Goal: Transaction & Acquisition: Purchase product/service

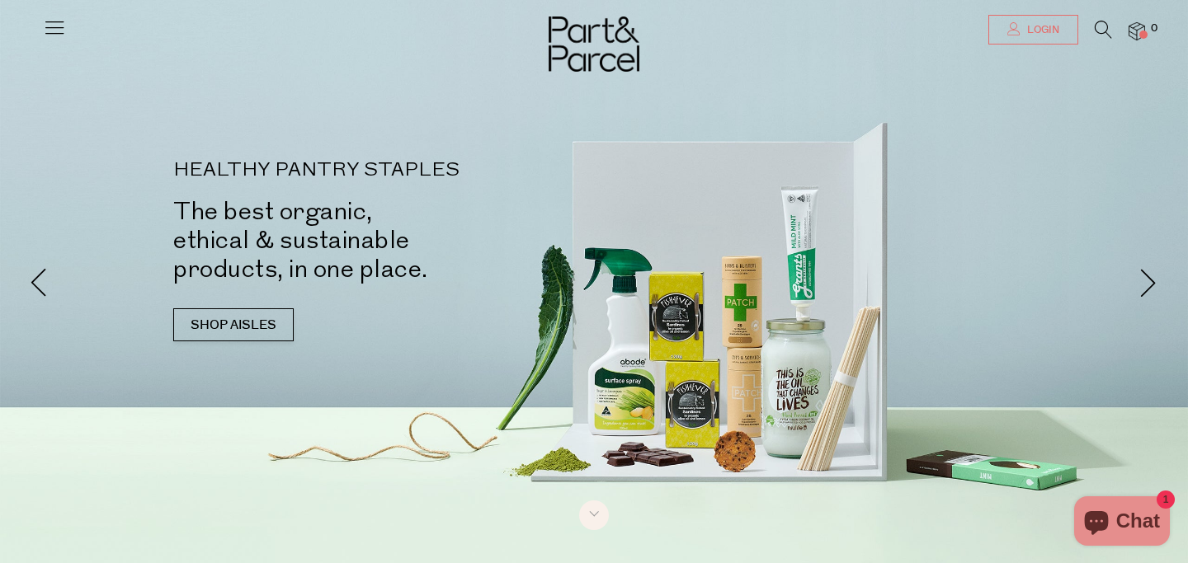
click at [1035, 23] on span "Login" at bounding box center [1041, 30] width 36 height 14
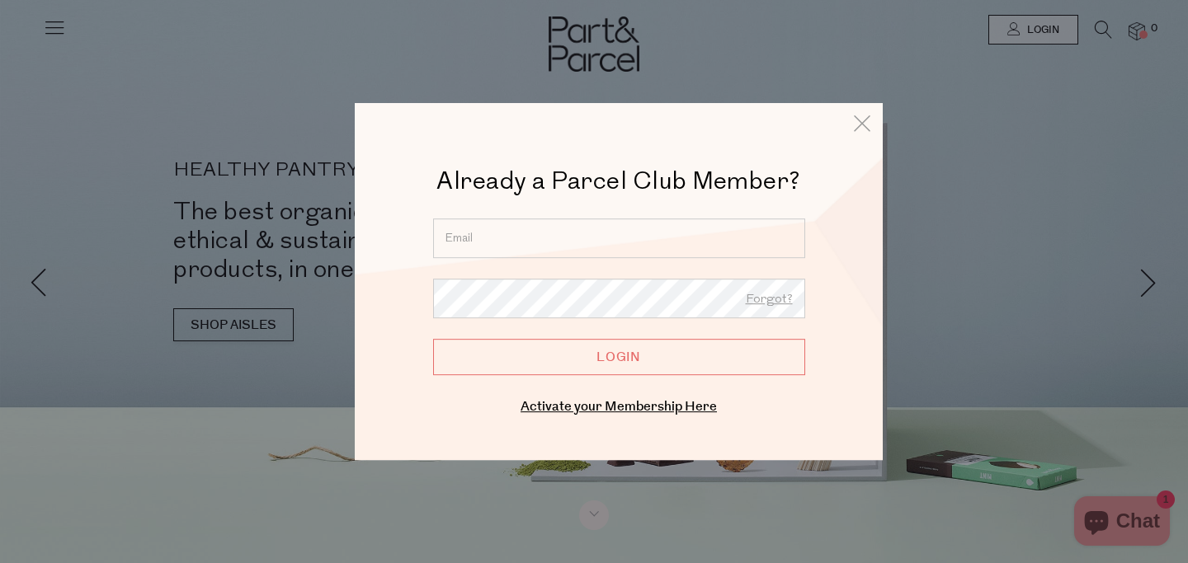
click at [686, 245] on input "email" at bounding box center [619, 239] width 372 height 40
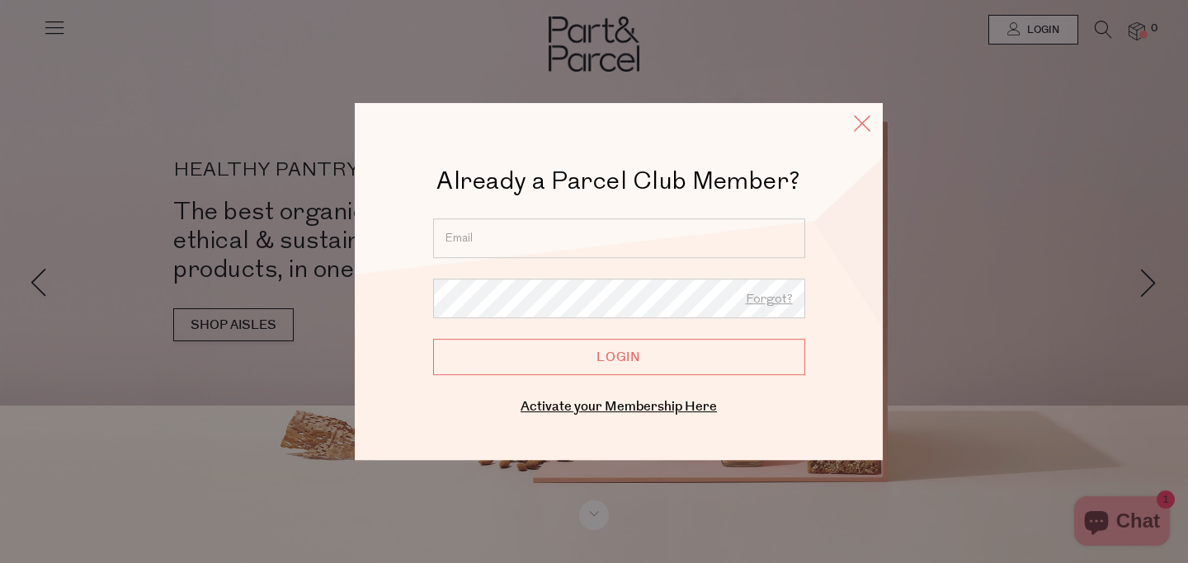
click at [858, 119] on icon at bounding box center [862, 123] width 25 height 24
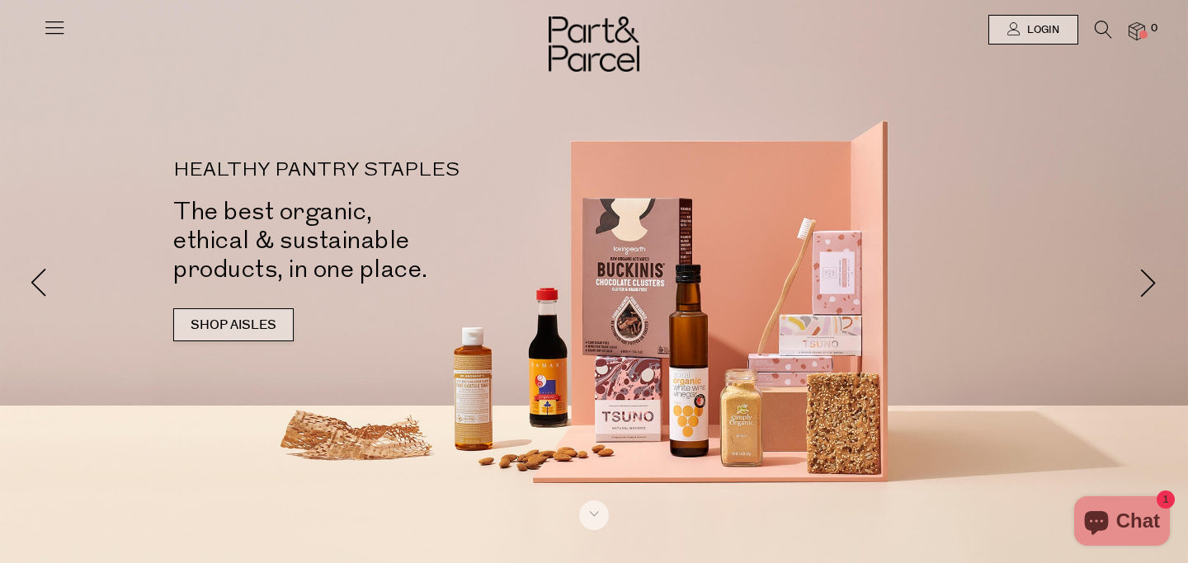
click at [271, 331] on link "SHOP AISLES" at bounding box center [233, 325] width 120 height 33
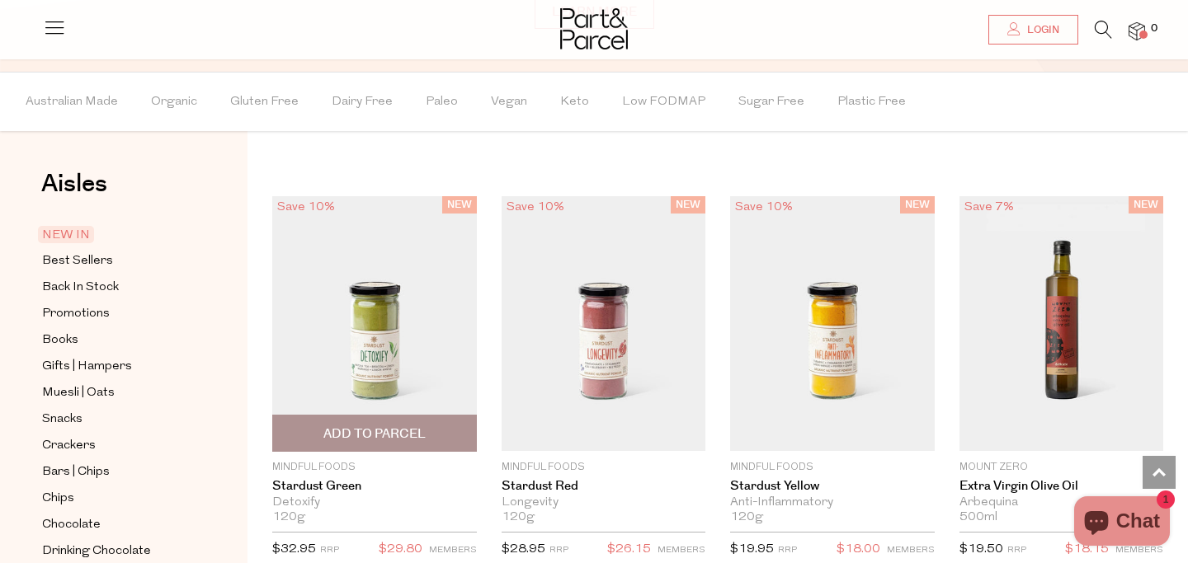
scroll to position [1217, 0]
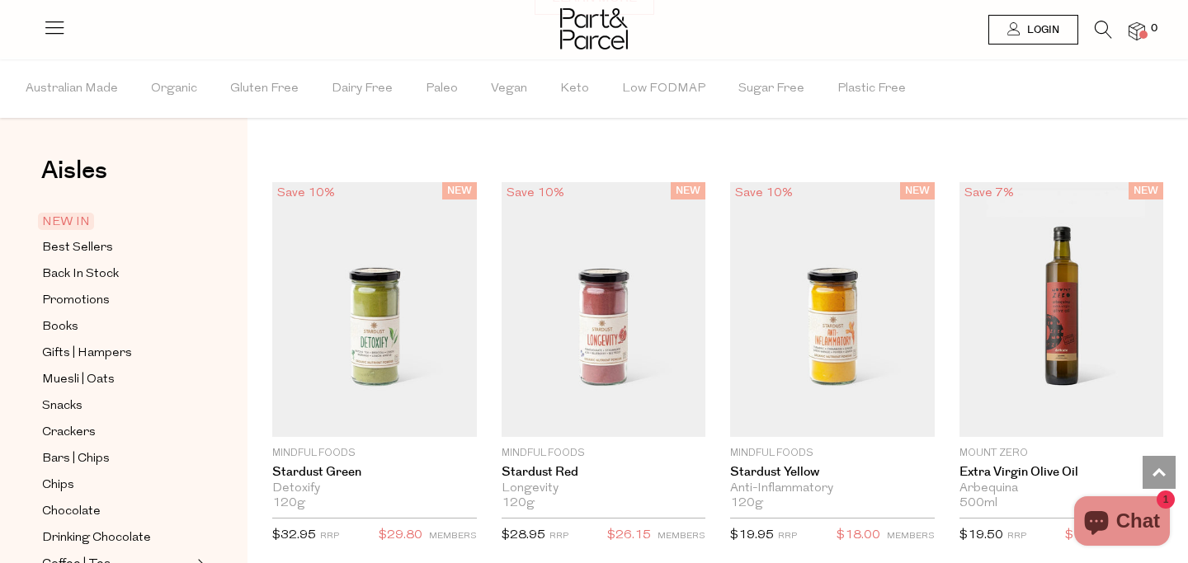
click at [1050, 24] on span "Login" at bounding box center [1041, 30] width 36 height 14
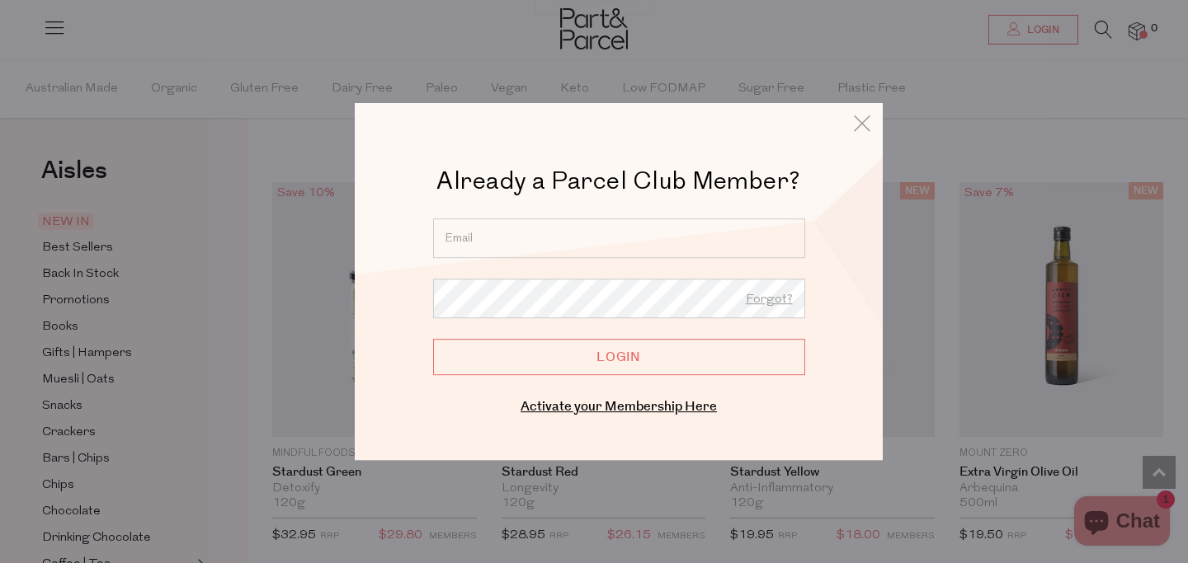
click at [674, 238] on input "email" at bounding box center [619, 239] width 372 height 40
type input "oliviabratsanos@hotmail.co.uk"
click at [616, 361] on input "Login" at bounding box center [619, 357] width 372 height 36
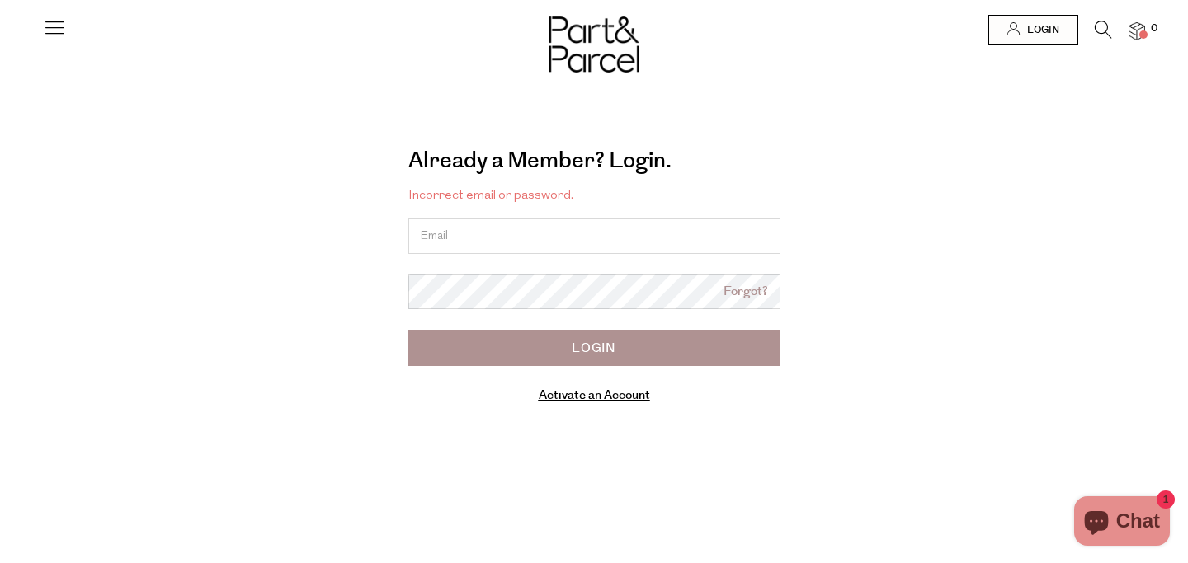
click at [578, 396] on link "Activate an Account" at bounding box center [594, 395] width 111 height 17
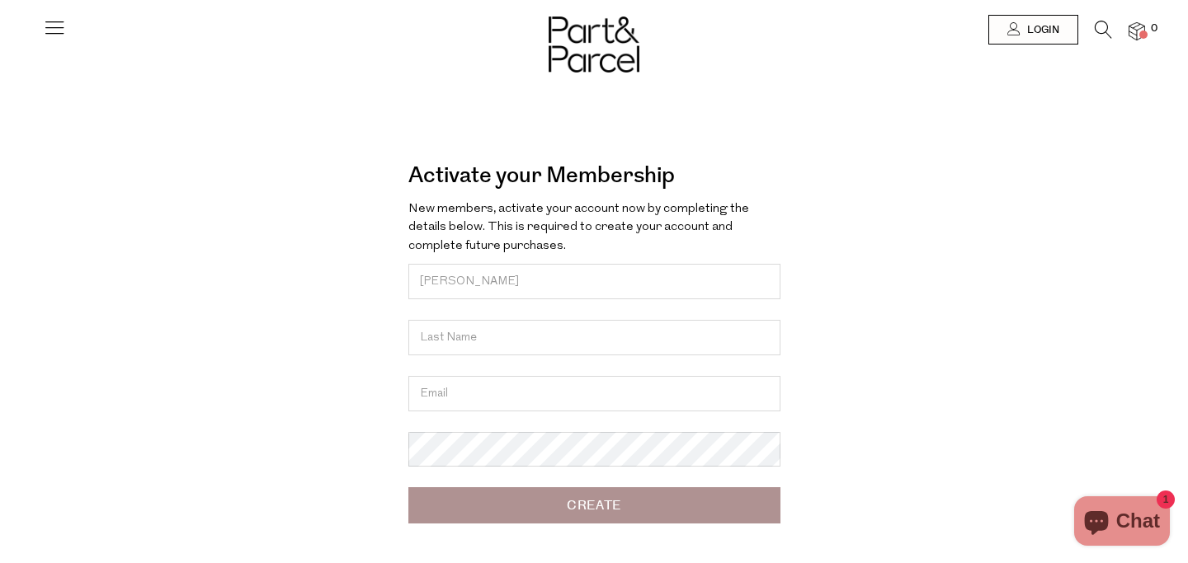
type input "[PERSON_NAME]"
click at [437, 346] on input "text" at bounding box center [594, 337] width 372 height 35
type input "bratsanos"
click at [420, 389] on input "email" at bounding box center [594, 393] width 372 height 35
type input "oliviabratsanos@hotmail.co.uk"
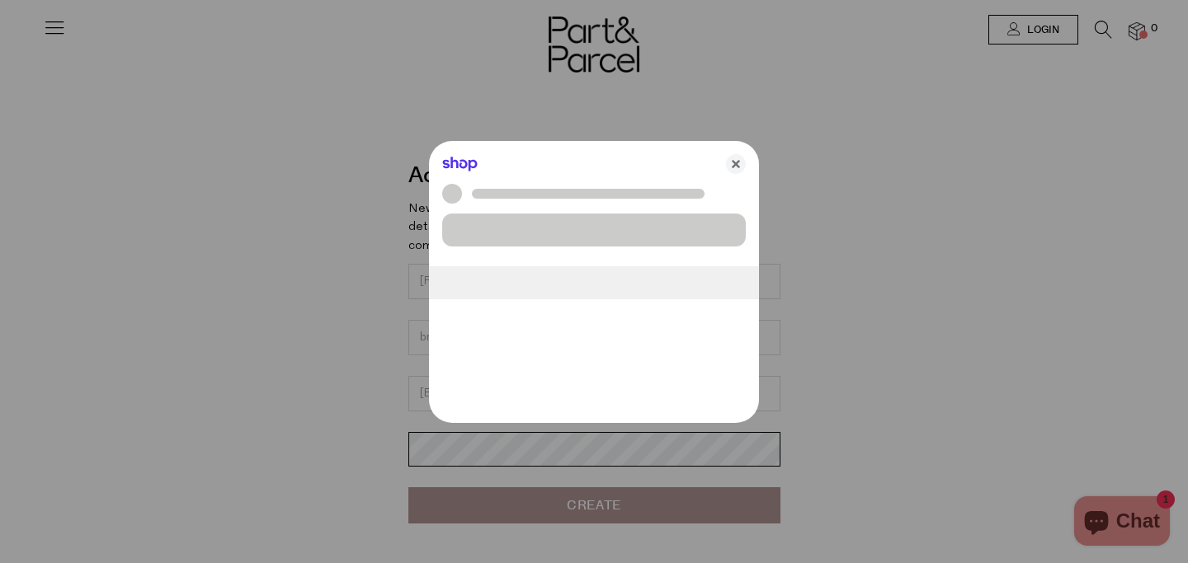
click at [535, 456] on body "Ready to stock up? Close No items in your parcel. Loading Join to Save on this …" at bounding box center [594, 469] width 1188 height 939
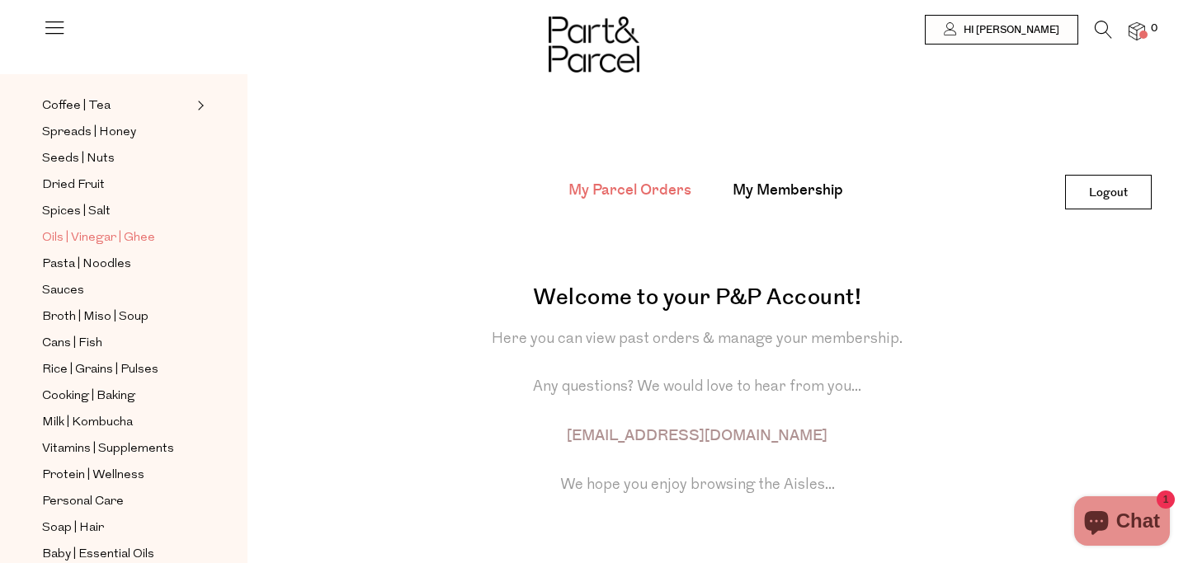
scroll to position [459, 0]
click at [54, 229] on span "Oils | Vinegar | Ghee" at bounding box center [98, 237] width 113 height 20
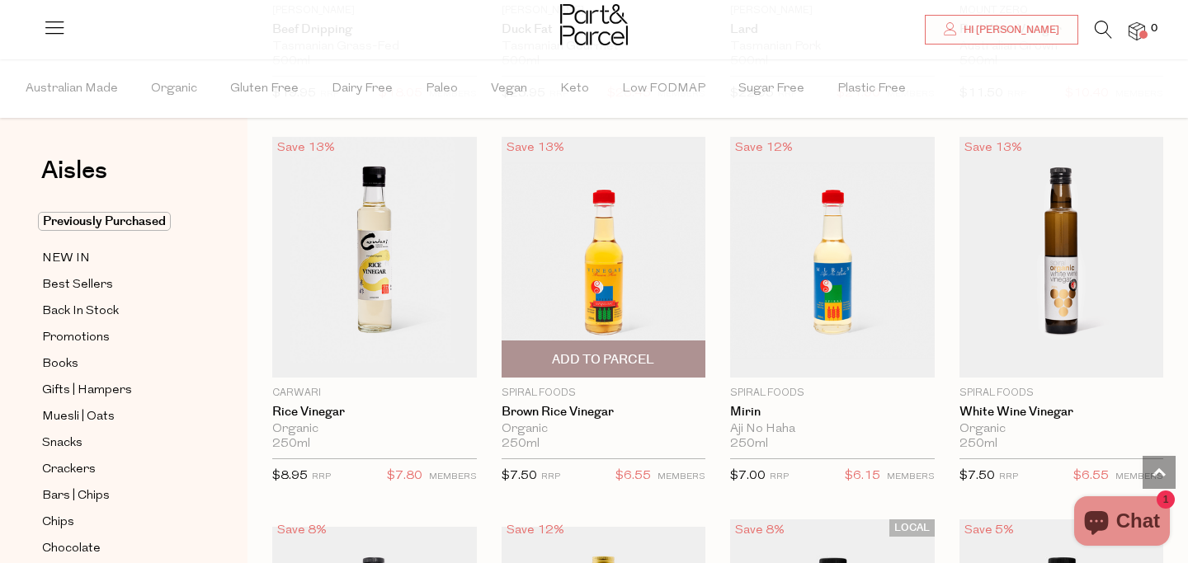
scroll to position [3166, 0]
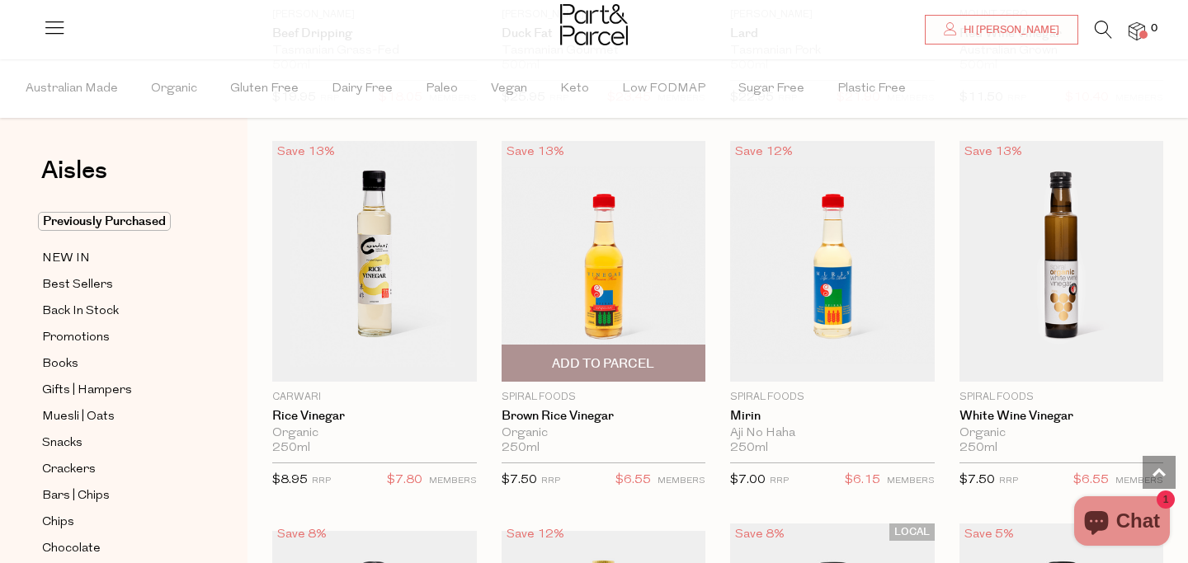
click at [611, 275] on img at bounding box center [604, 261] width 205 height 241
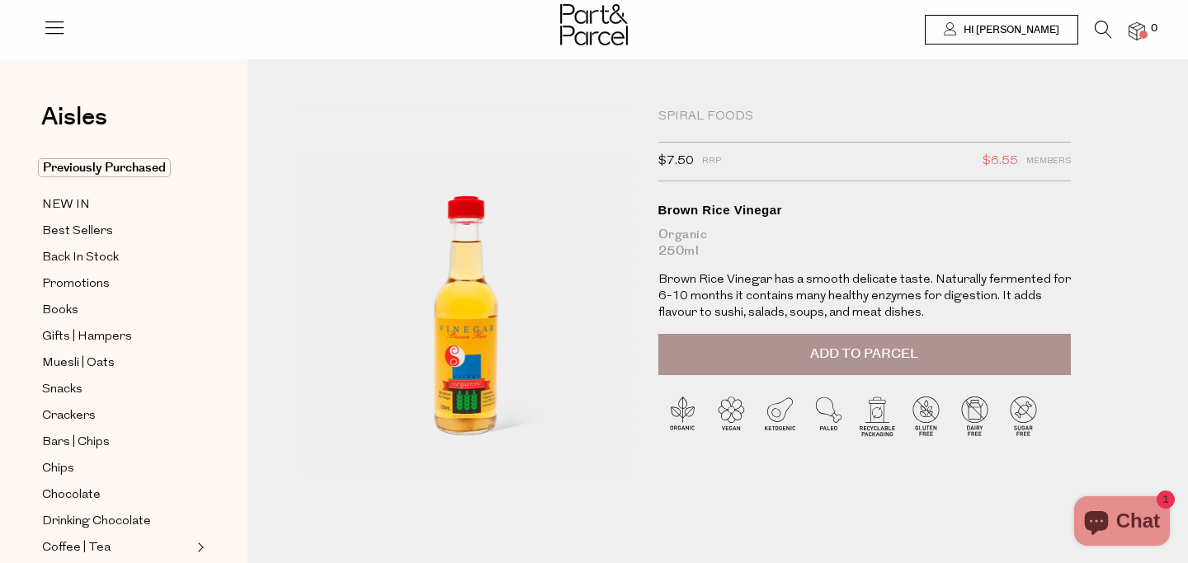
click at [926, 356] on button "Add to Parcel" at bounding box center [864, 354] width 413 height 41
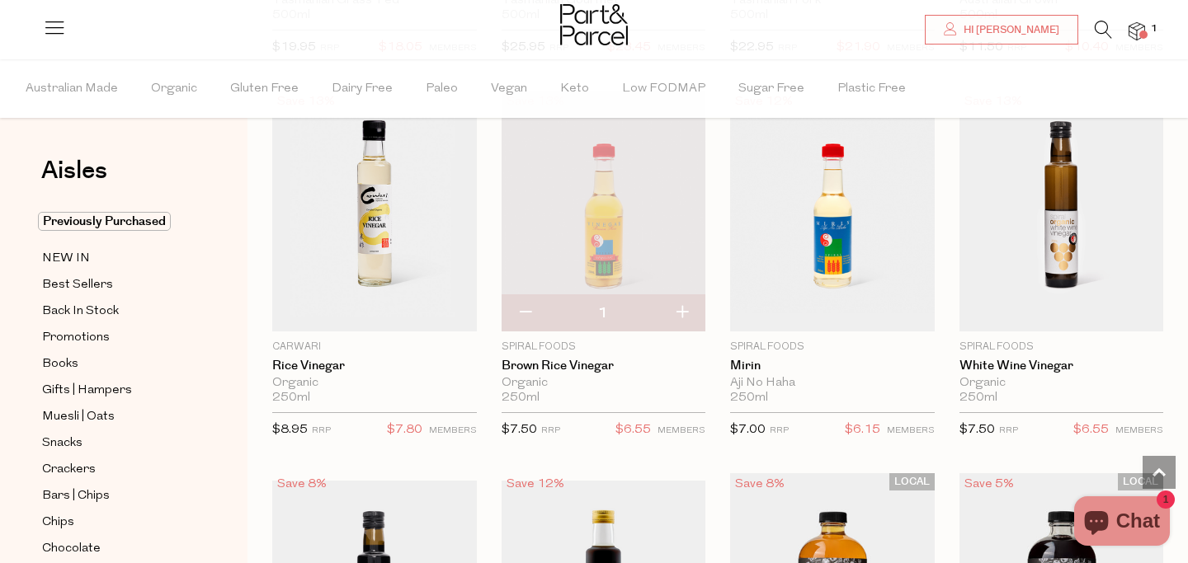
scroll to position [3215, 0]
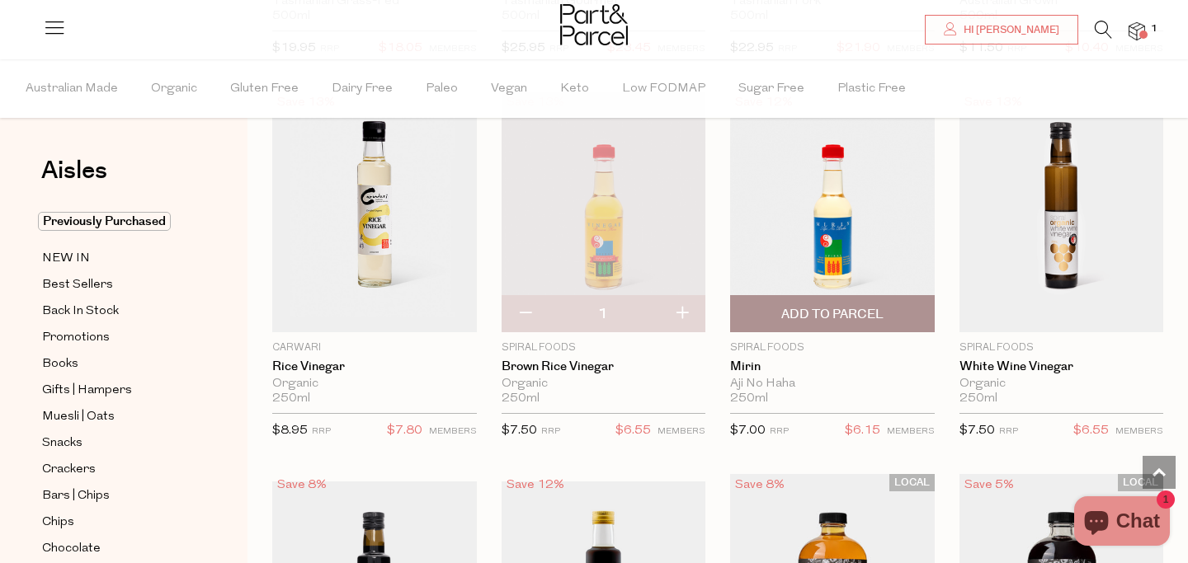
click at [890, 312] on span "Add To Parcel" at bounding box center [832, 313] width 195 height 35
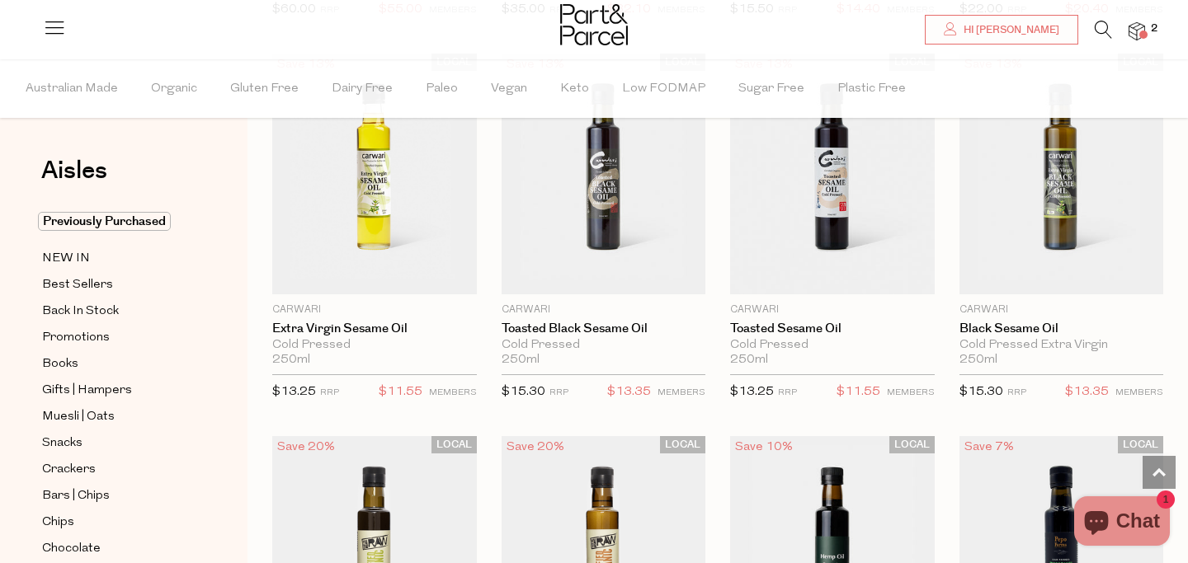
scroll to position [945, 0]
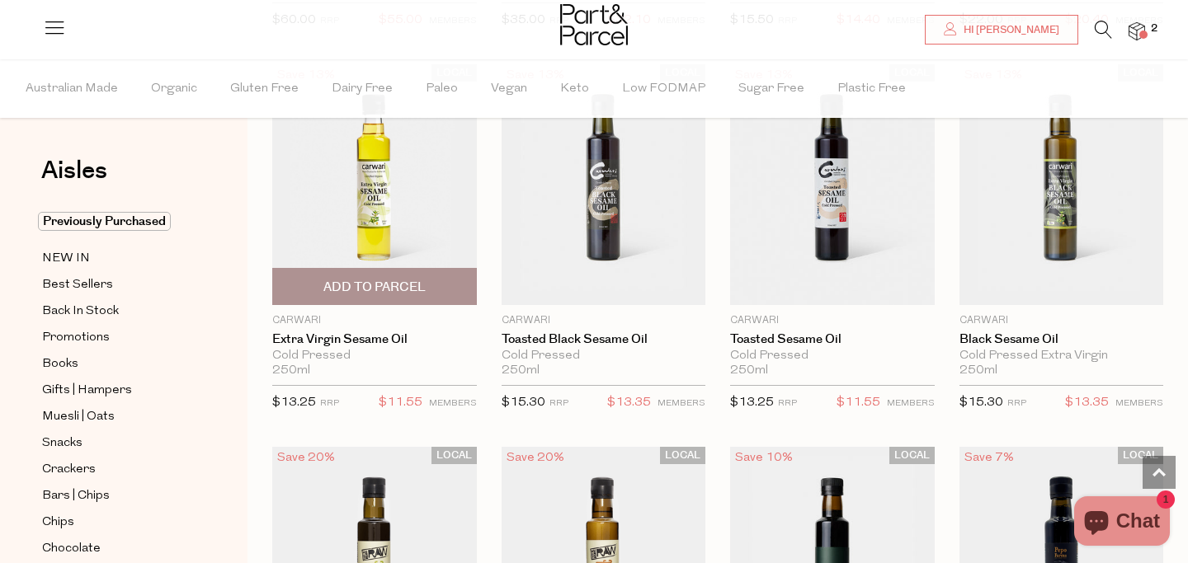
click at [432, 284] on span "Add To Parcel" at bounding box center [374, 286] width 195 height 35
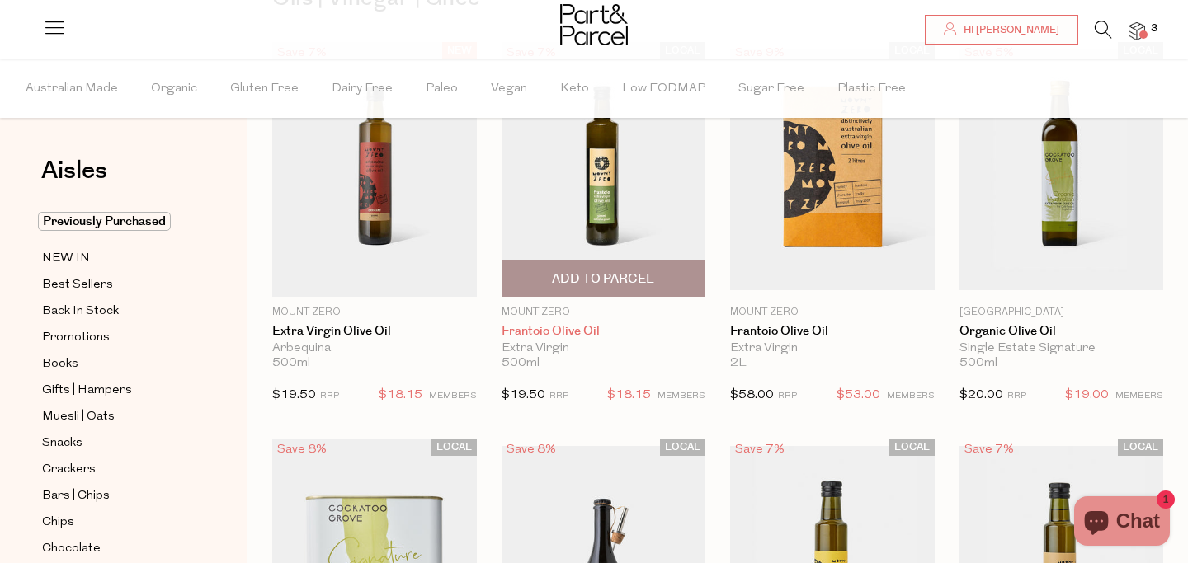
scroll to position [172, 0]
click at [633, 283] on span "Add To Parcel" at bounding box center [603, 279] width 102 height 17
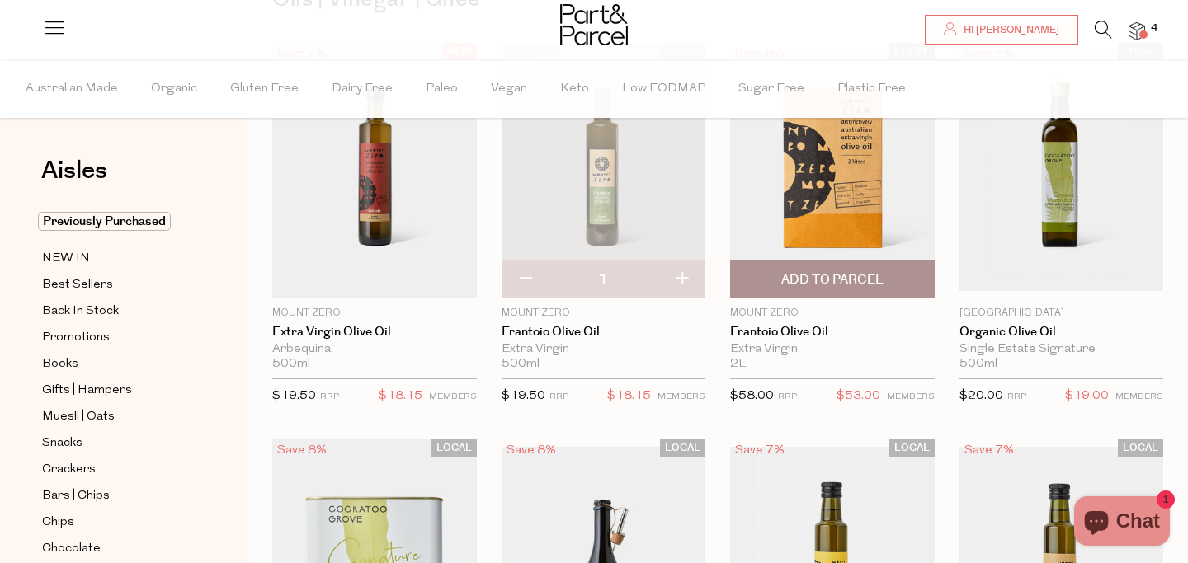
click at [858, 184] on img at bounding box center [832, 170] width 205 height 241
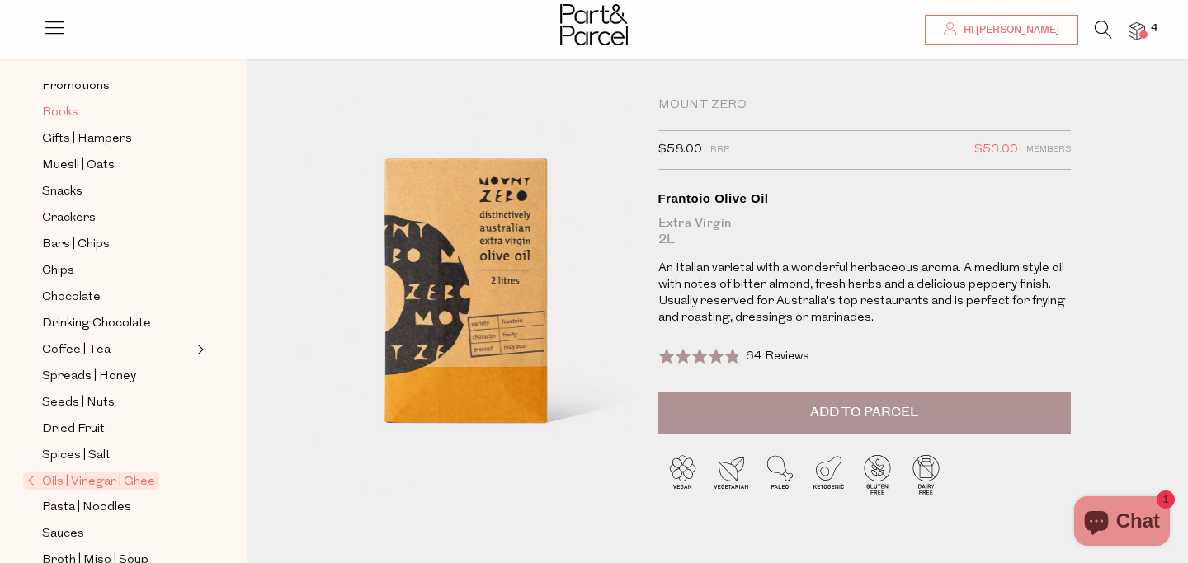
scroll to position [199, 0]
click at [72, 455] on span "Spices | Salt" at bounding box center [76, 456] width 68 height 20
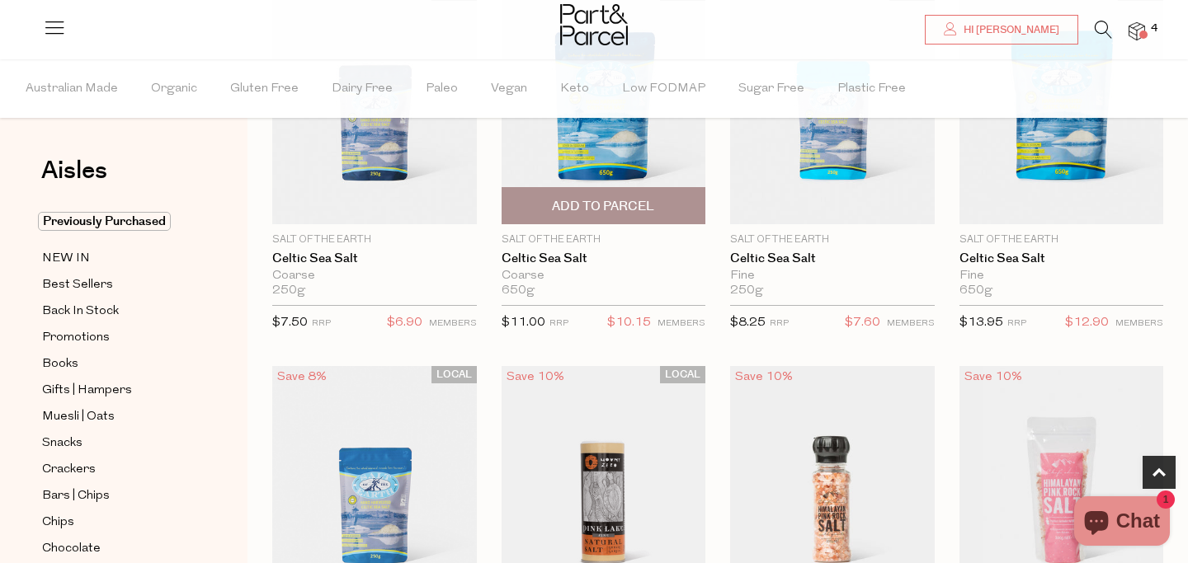
scroll to position [623, 0]
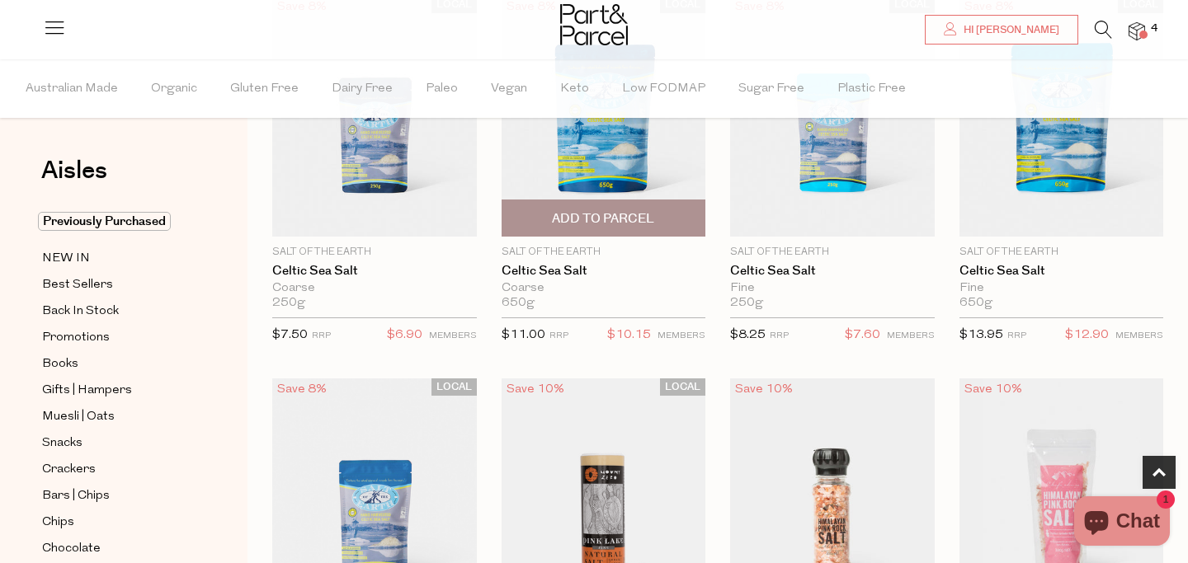
click at [596, 223] on span "Add To Parcel" at bounding box center [603, 218] width 102 height 17
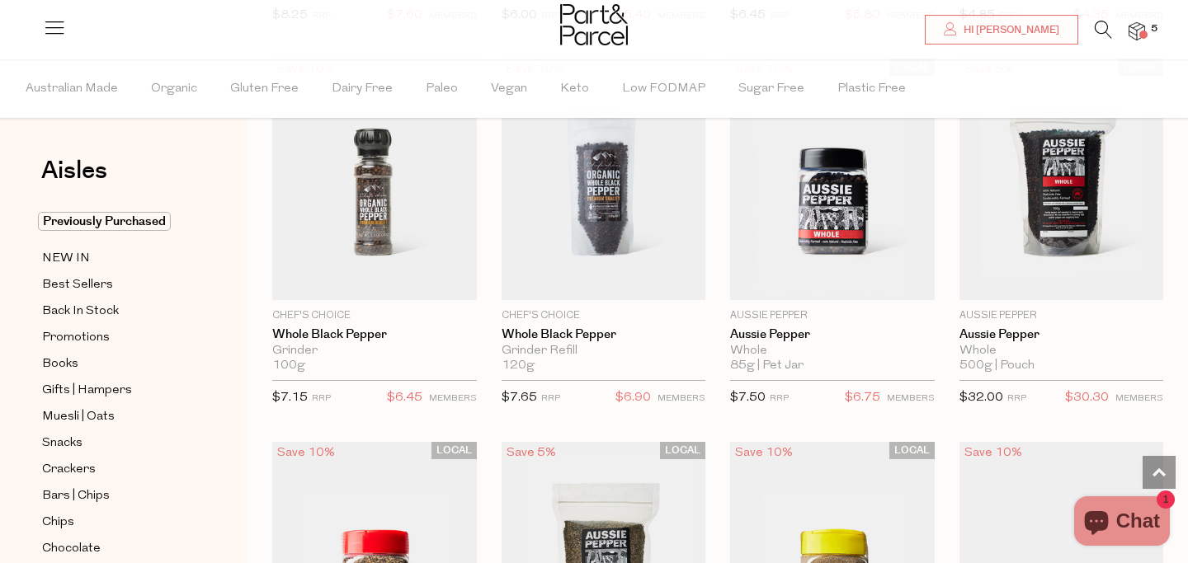
scroll to position [1282, 0]
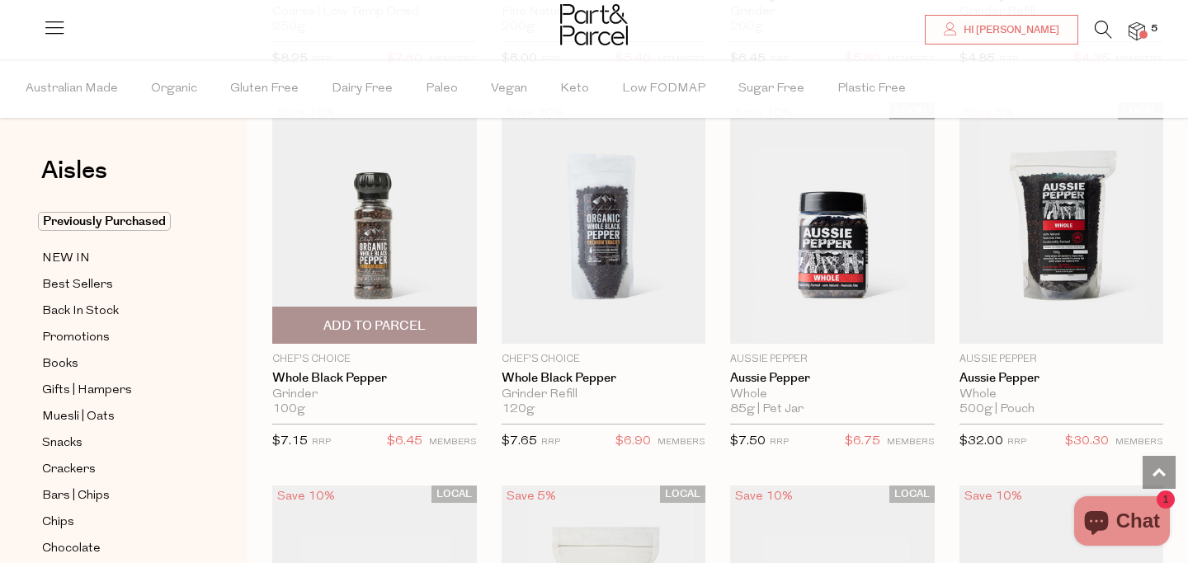
click at [415, 318] on span "Add To Parcel" at bounding box center [374, 326] width 102 height 17
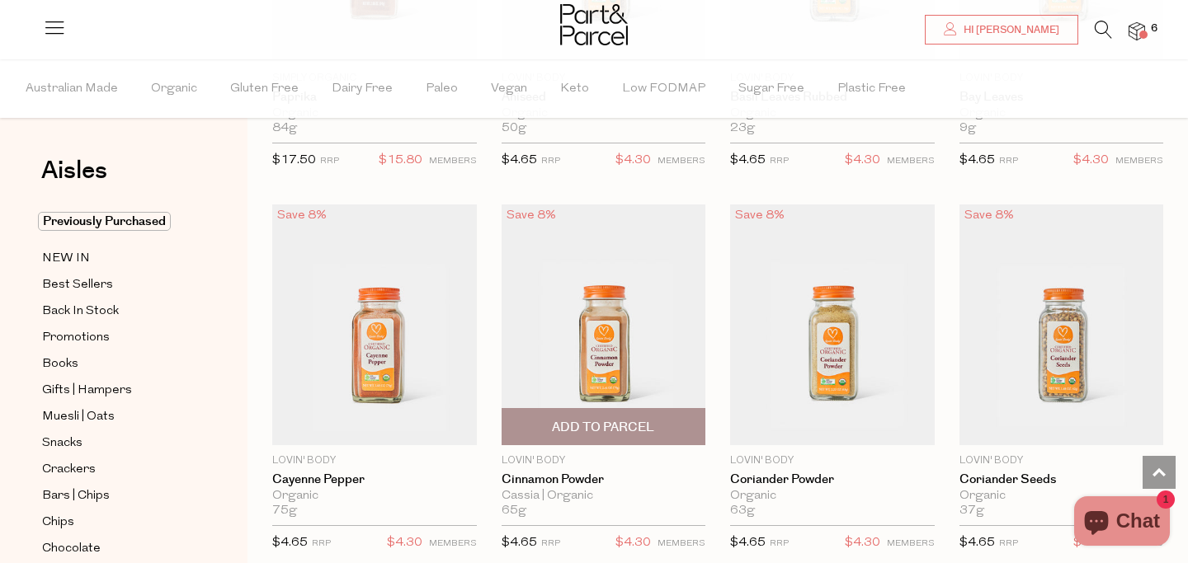
scroll to position [3095, 0]
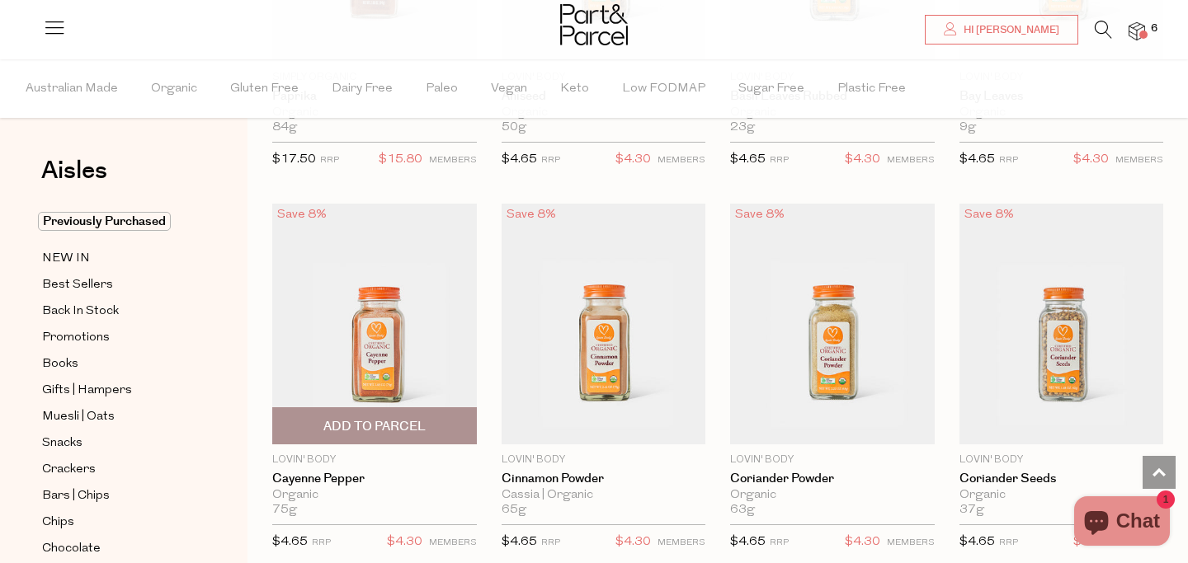
click at [387, 427] on span "Add To Parcel" at bounding box center [374, 426] width 102 height 17
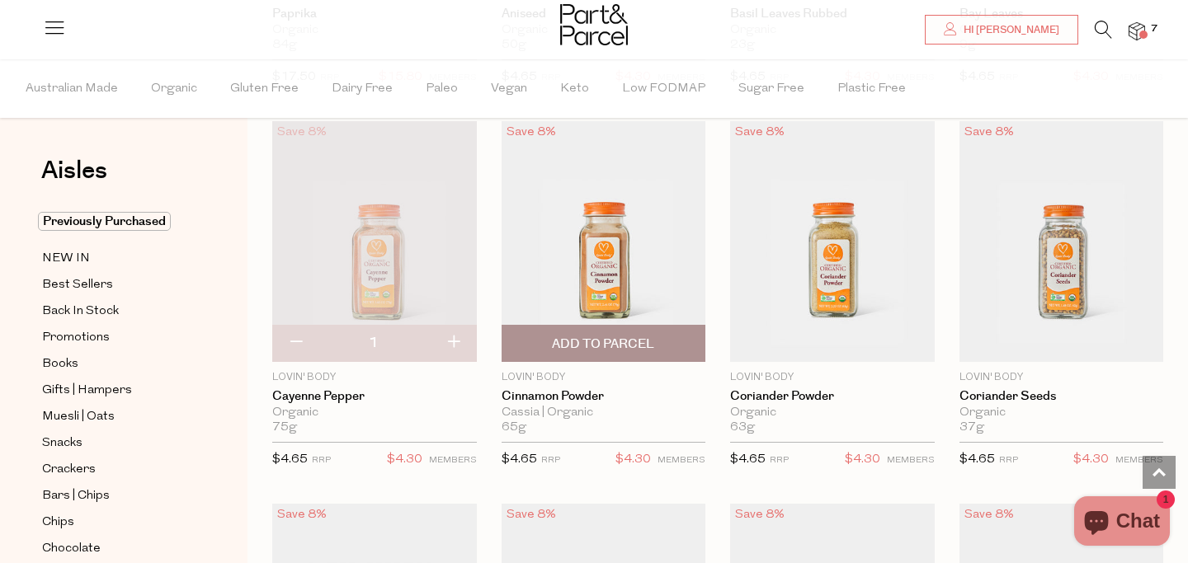
scroll to position [3184, 0]
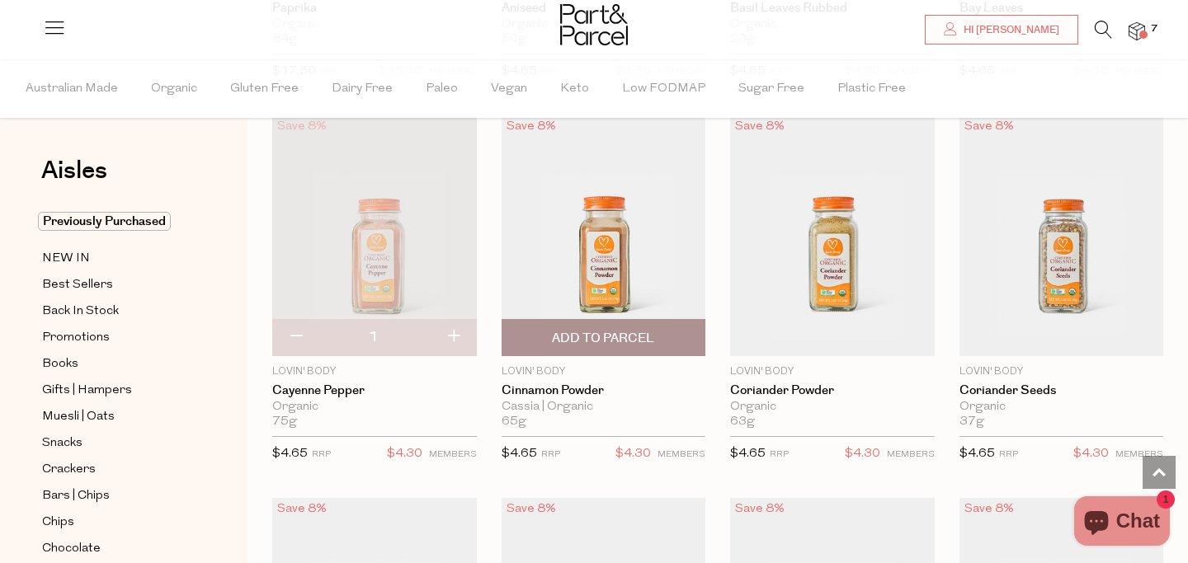
click at [634, 337] on span "Add To Parcel" at bounding box center [603, 338] width 102 height 17
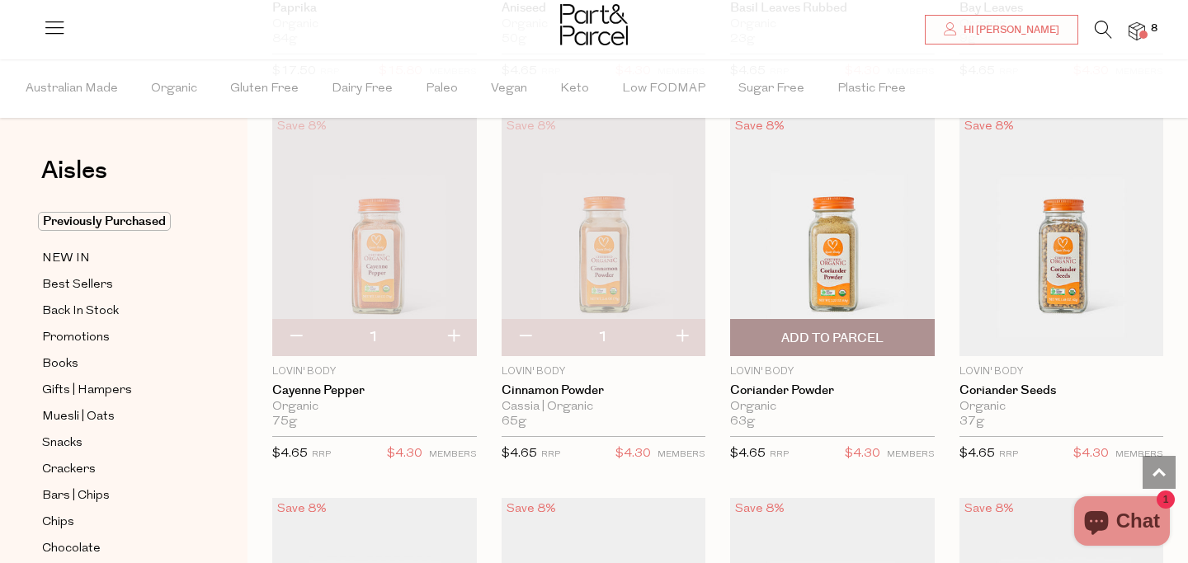
click at [832, 333] on span "Add To Parcel" at bounding box center [832, 338] width 102 height 17
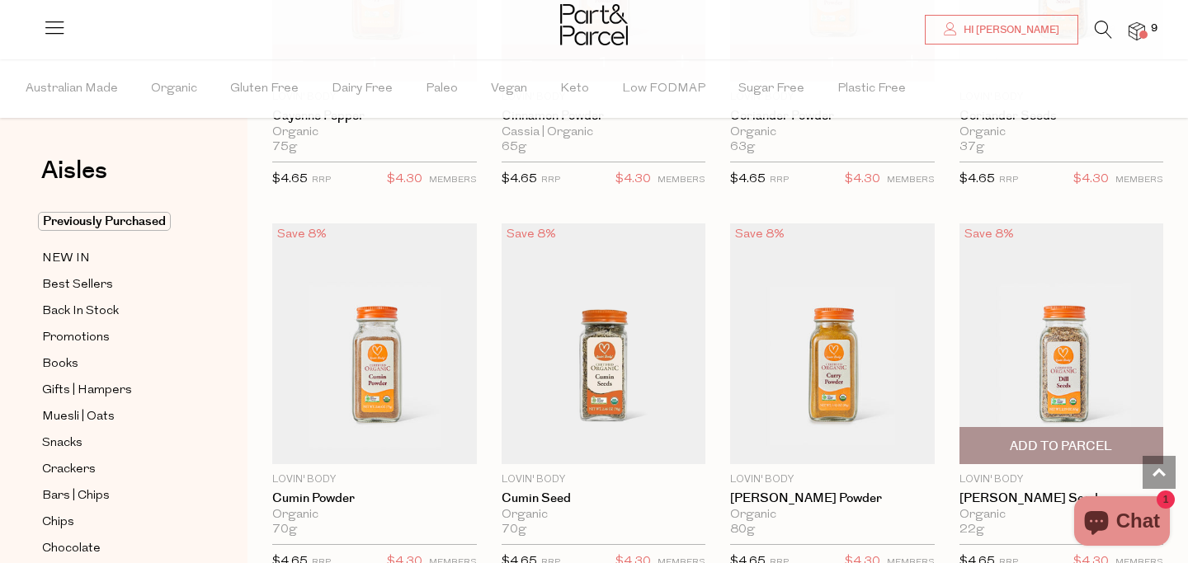
scroll to position [3460, 0]
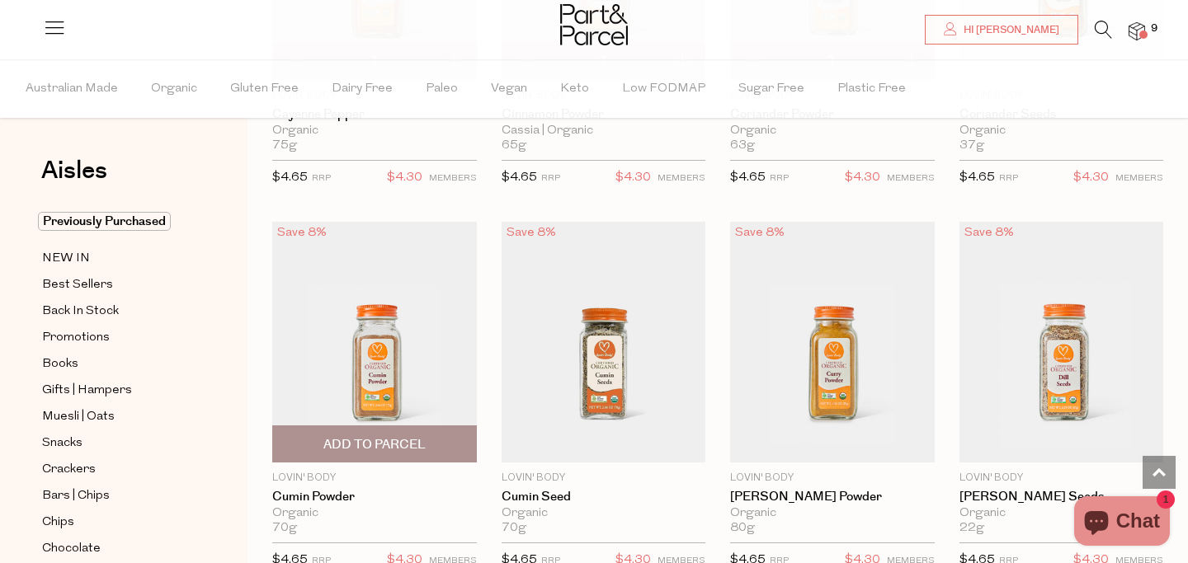
click at [425, 431] on span "Add To Parcel" at bounding box center [374, 444] width 195 height 35
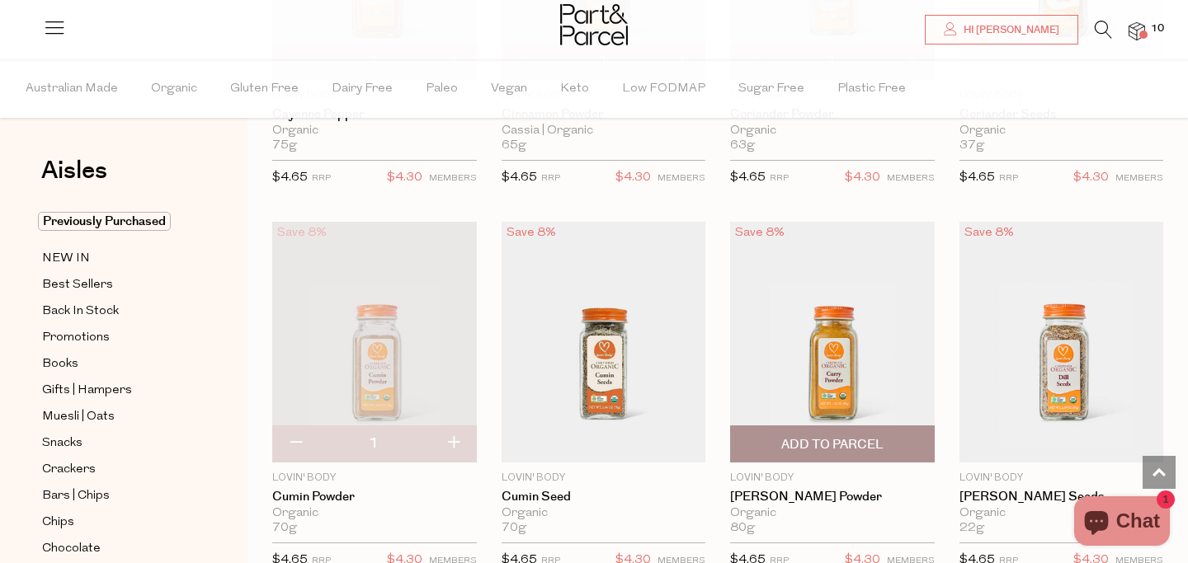
click at [828, 436] on span "Add To Parcel" at bounding box center [832, 444] width 102 height 17
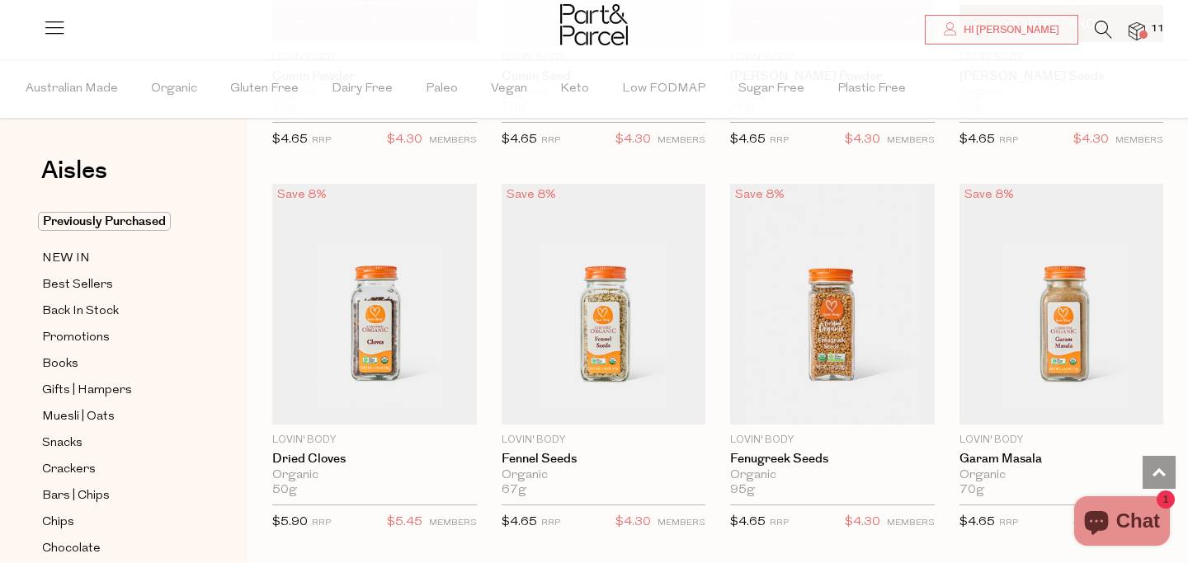
scroll to position [3922, 0]
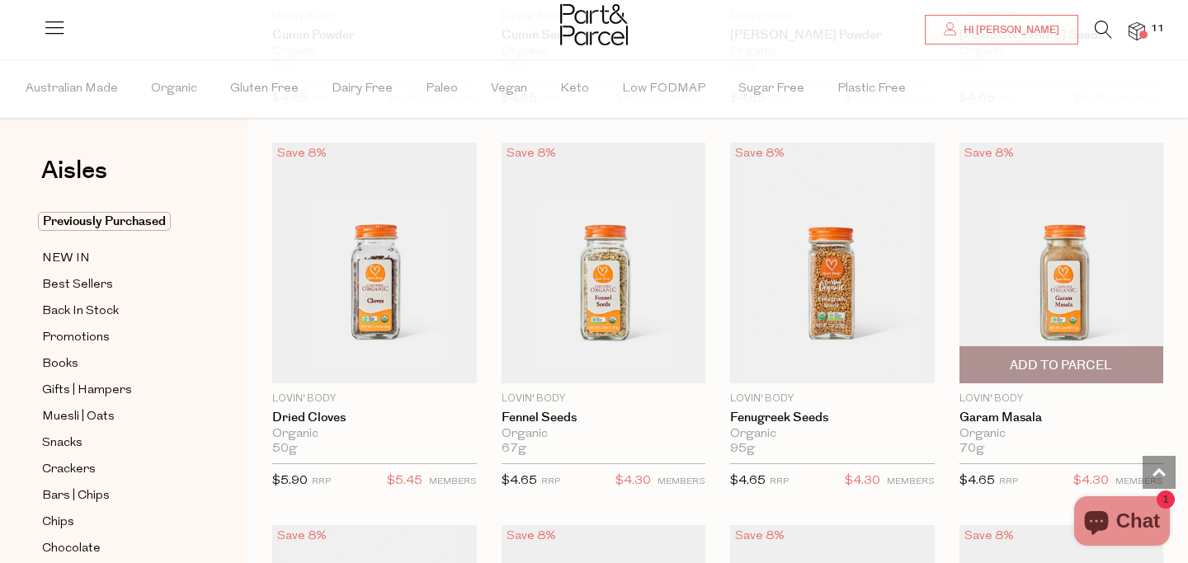
click at [1080, 361] on span "Add To Parcel" at bounding box center [1061, 365] width 102 height 17
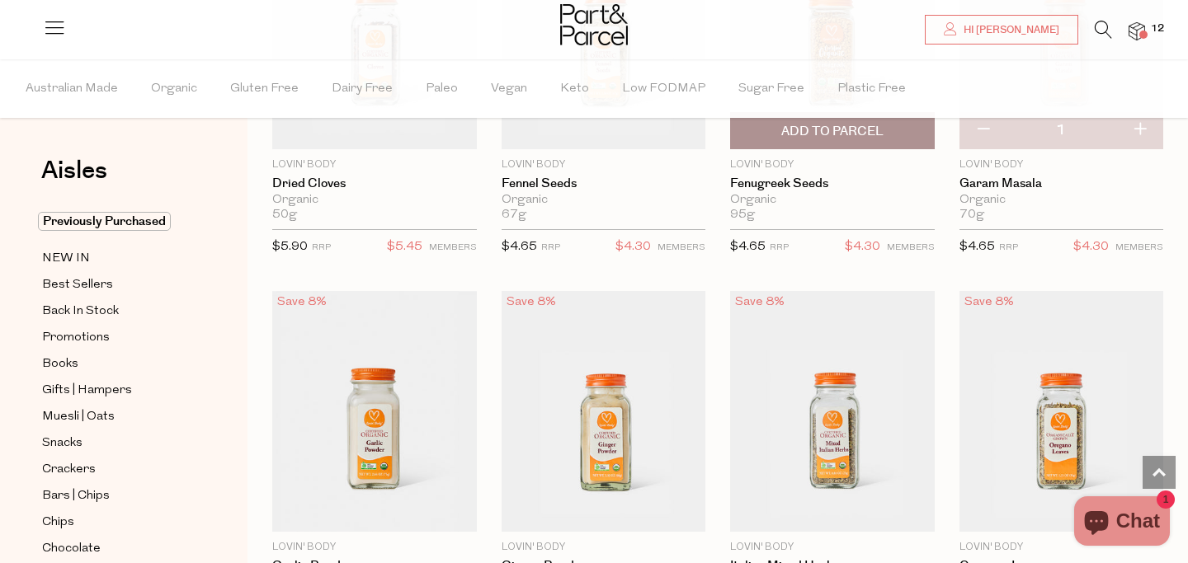
scroll to position [4198, 0]
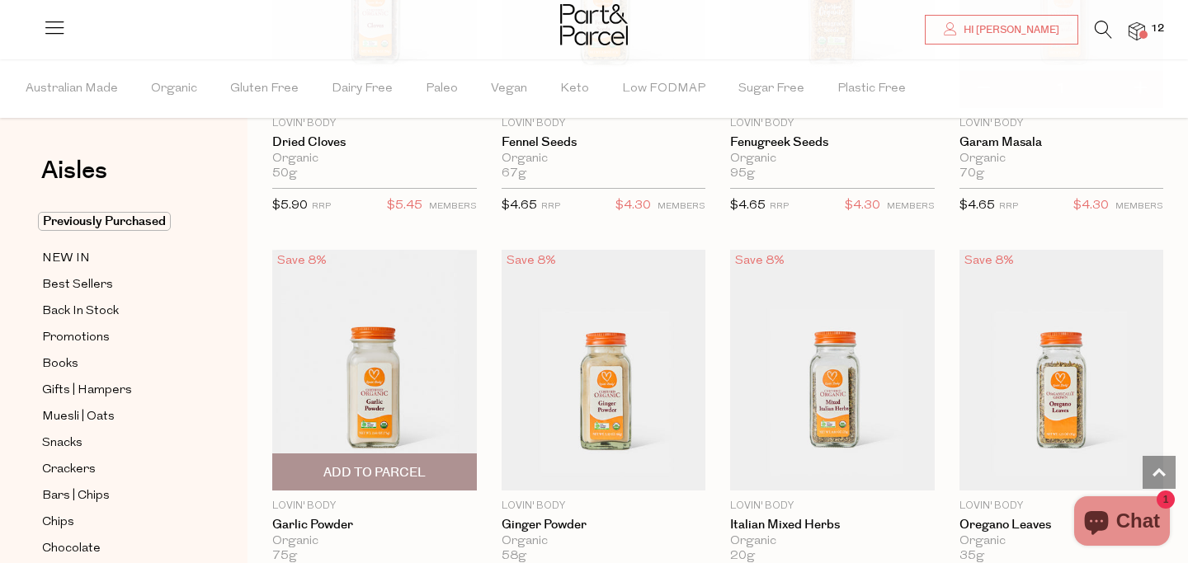
click at [431, 460] on span "Add To Parcel" at bounding box center [374, 472] width 195 height 35
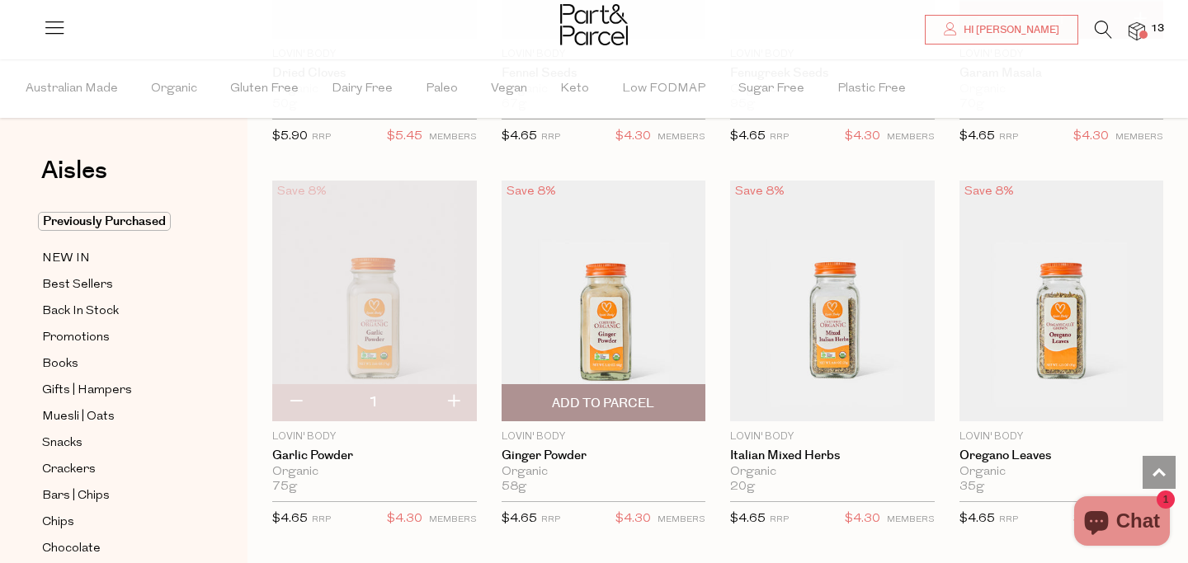
scroll to position [4270, 0]
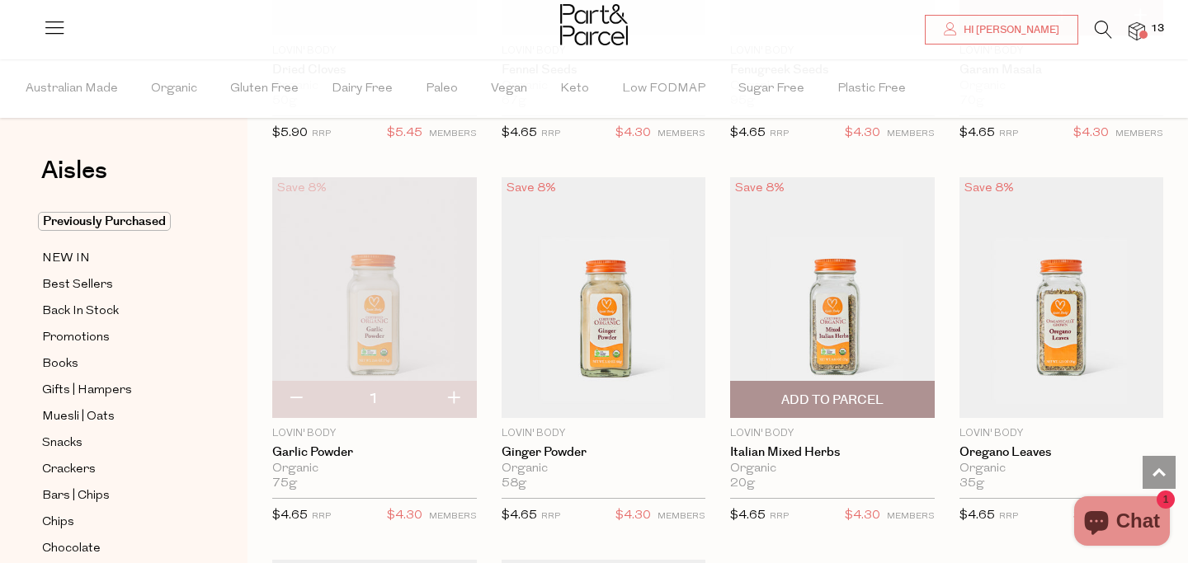
click at [852, 397] on span "Add To Parcel" at bounding box center [832, 400] width 102 height 17
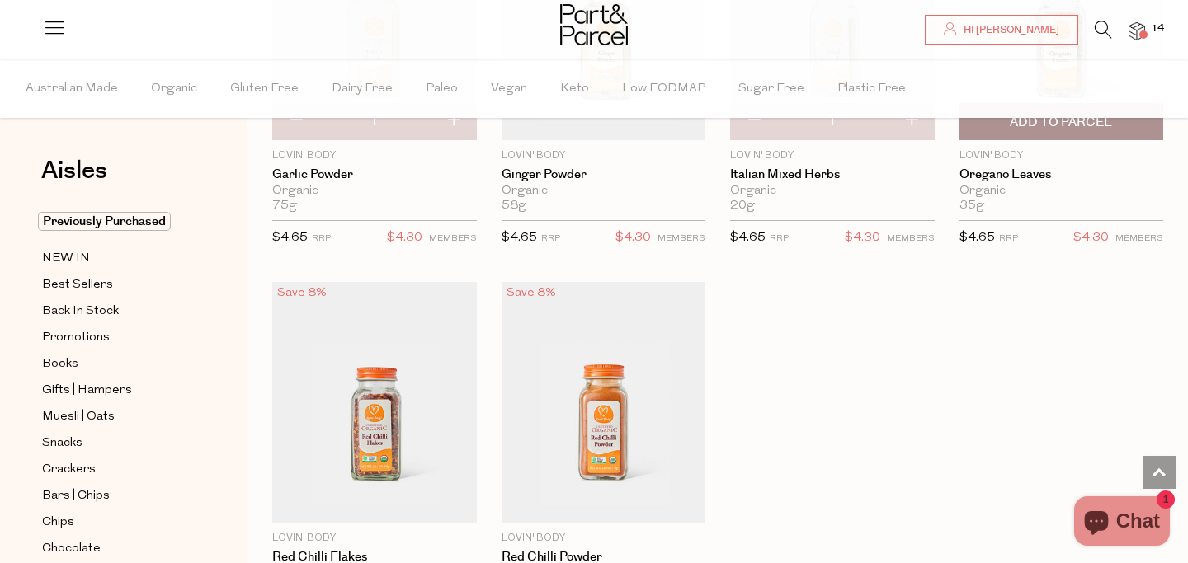
scroll to position [4552, 0]
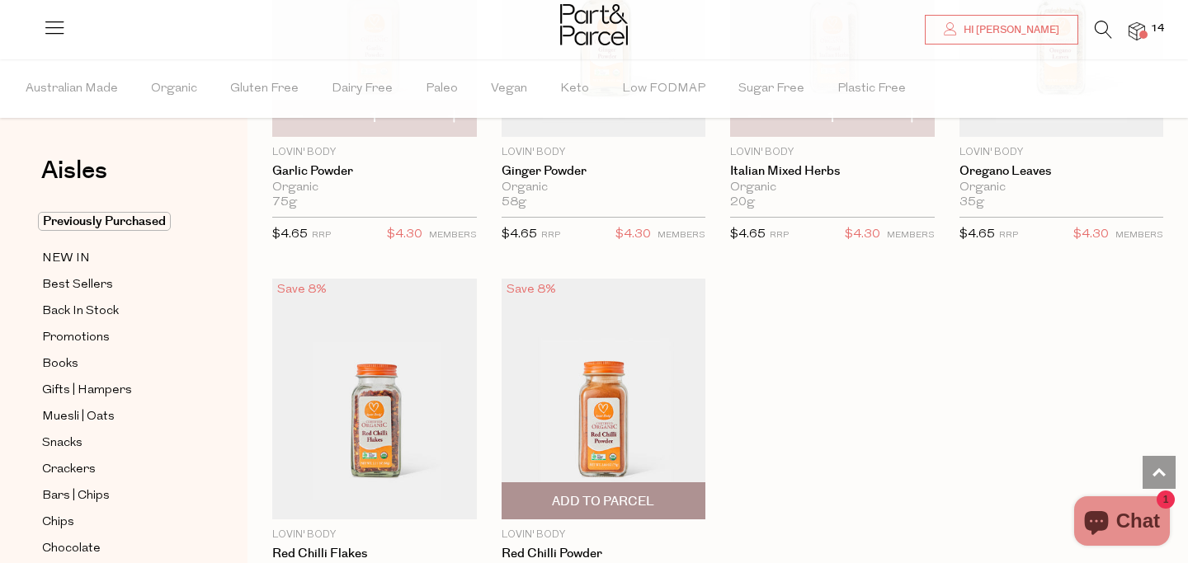
click at [575, 495] on span "Add To Parcel" at bounding box center [603, 501] width 102 height 17
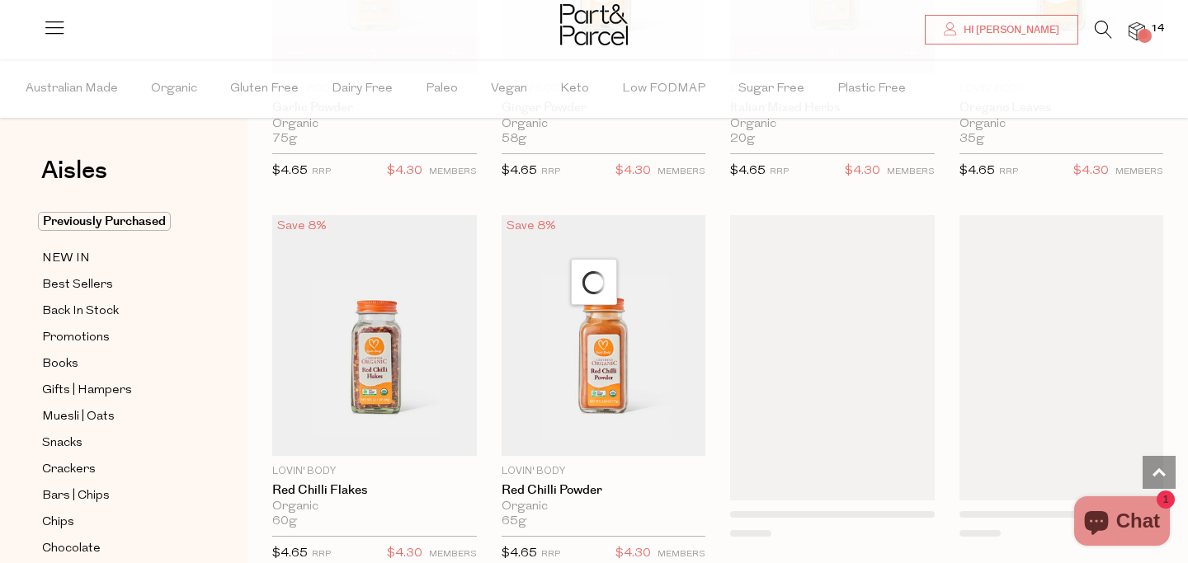
scroll to position [4616, 0]
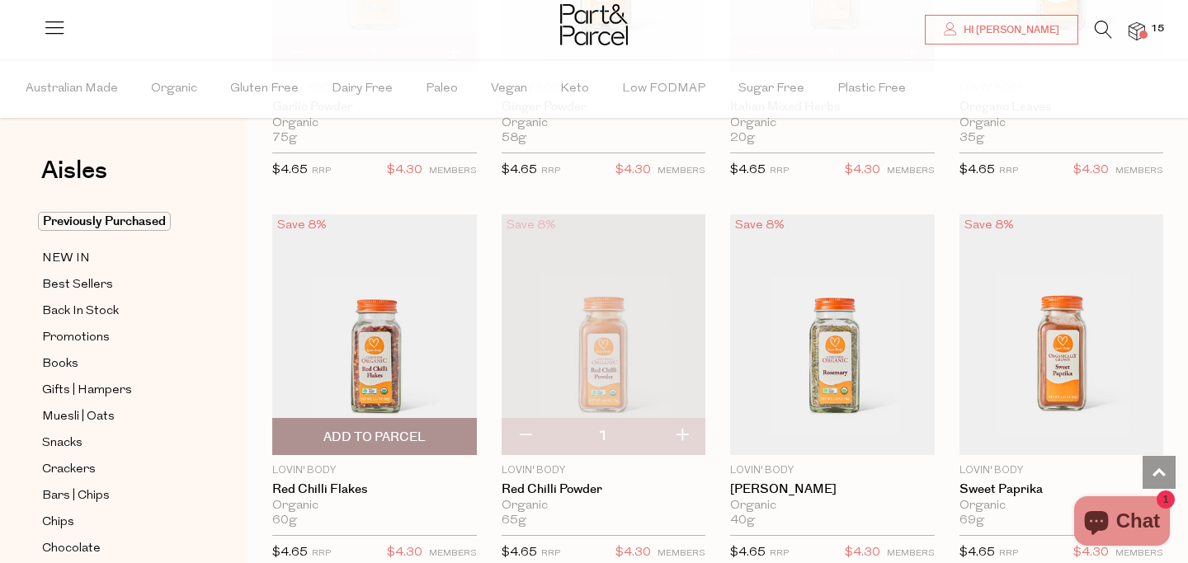
click at [422, 438] on span "Add To Parcel" at bounding box center [374, 437] width 102 height 17
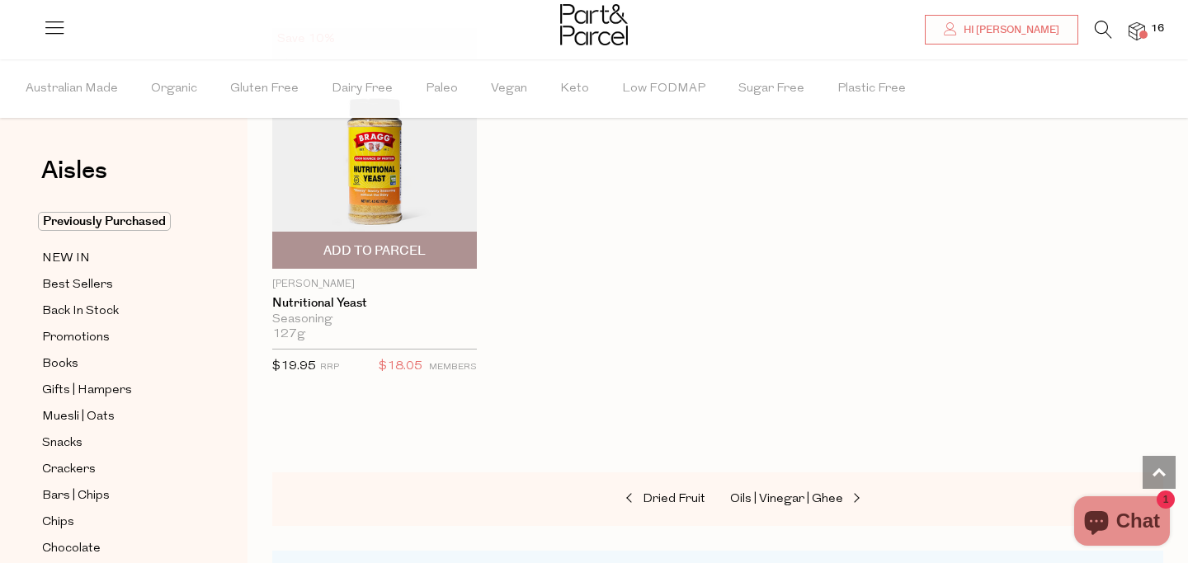
scroll to position [5571, 0]
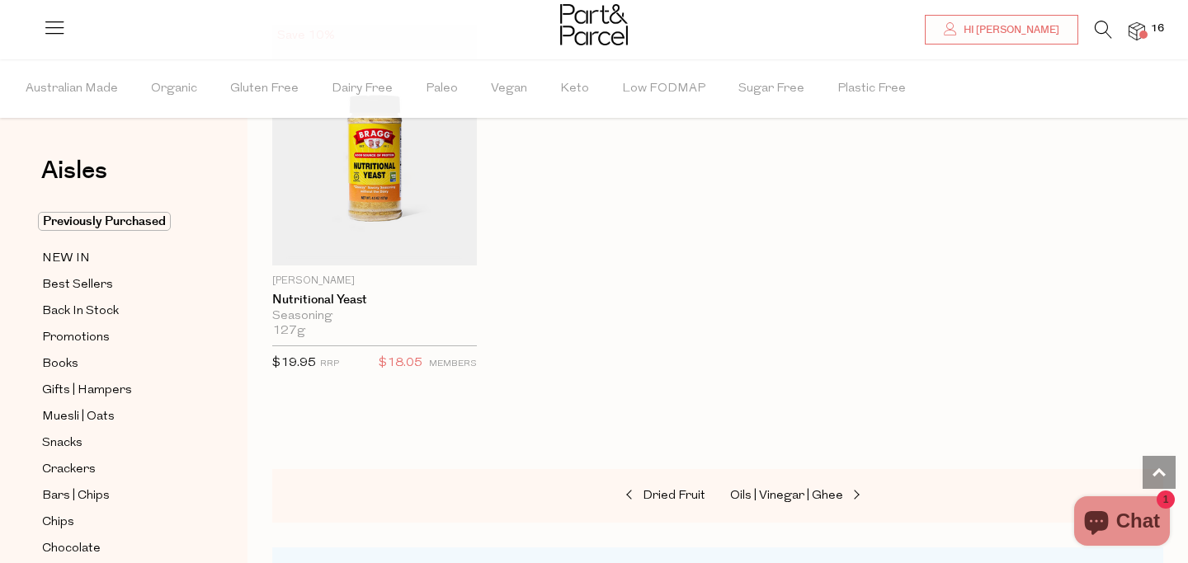
click at [1138, 29] on img at bounding box center [1137, 31] width 17 height 19
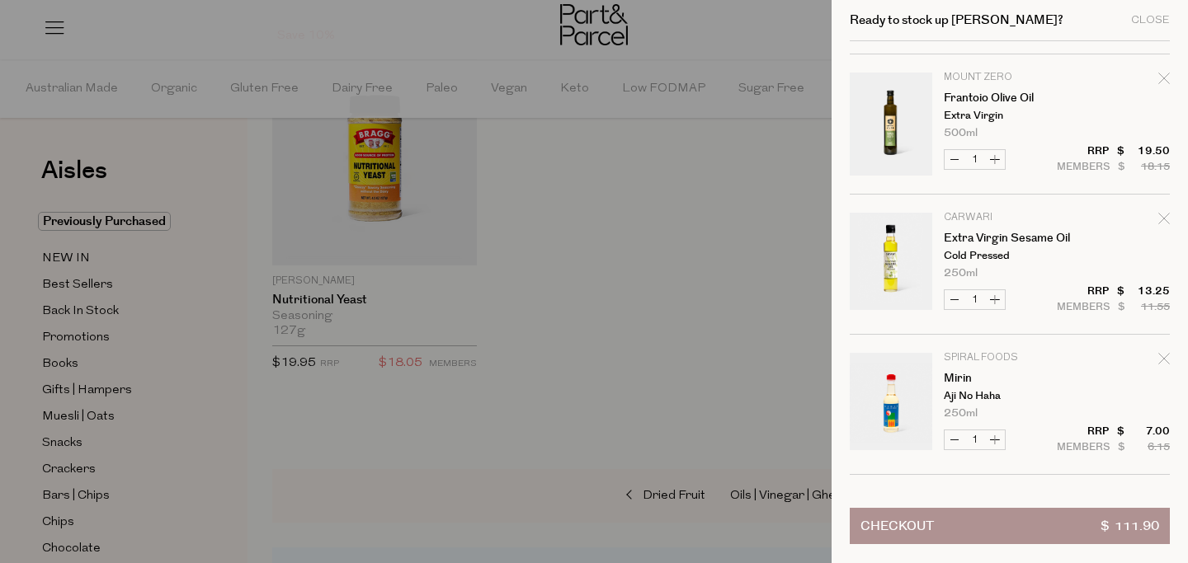
scroll to position [1519, 0]
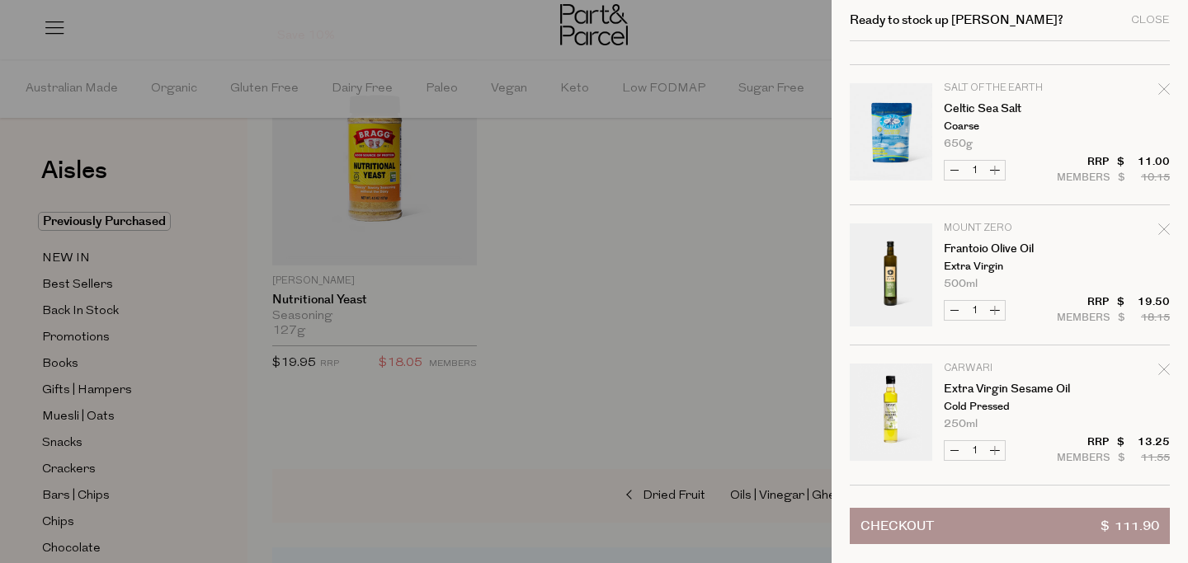
click at [1155, 12] on div "Ready to stock up Olivia? Close" at bounding box center [1010, 20] width 320 height 41
click at [1155, 13] on div "Ready to stock up Olivia? Close" at bounding box center [1010, 20] width 320 height 41
click at [224, 149] on div at bounding box center [594, 281] width 1188 height 563
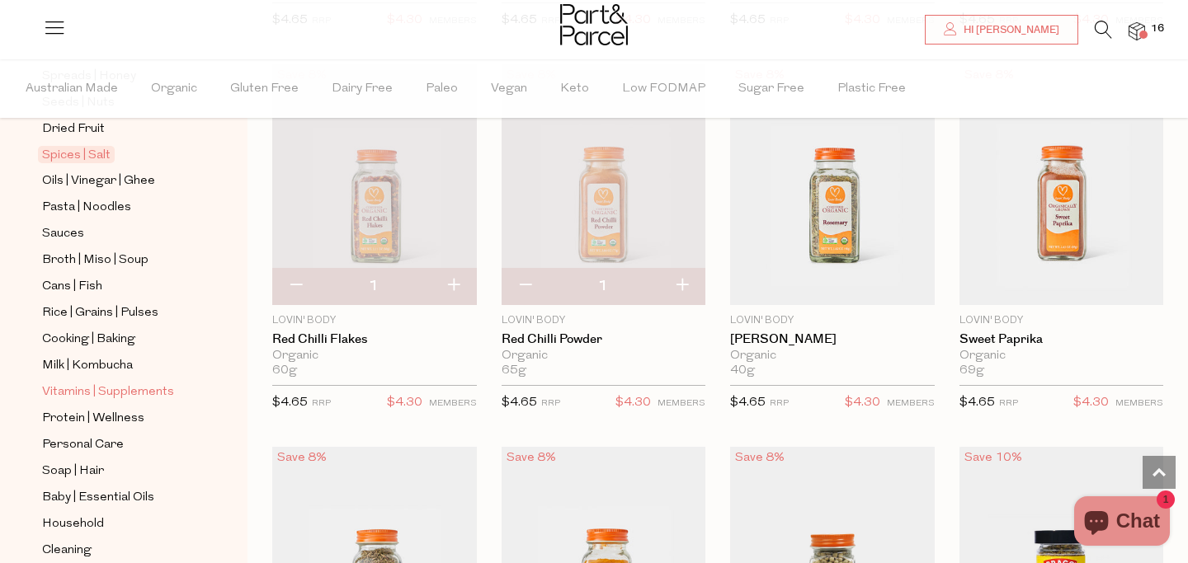
scroll to position [569, 0]
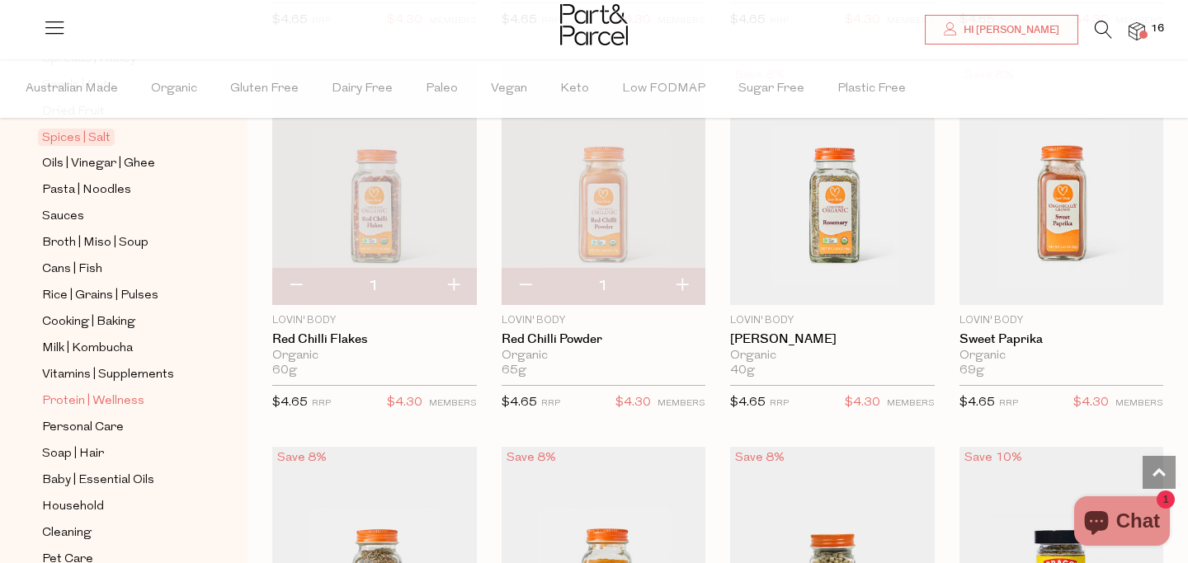
click at [116, 397] on span "Protein | Wellness" at bounding box center [93, 402] width 102 height 20
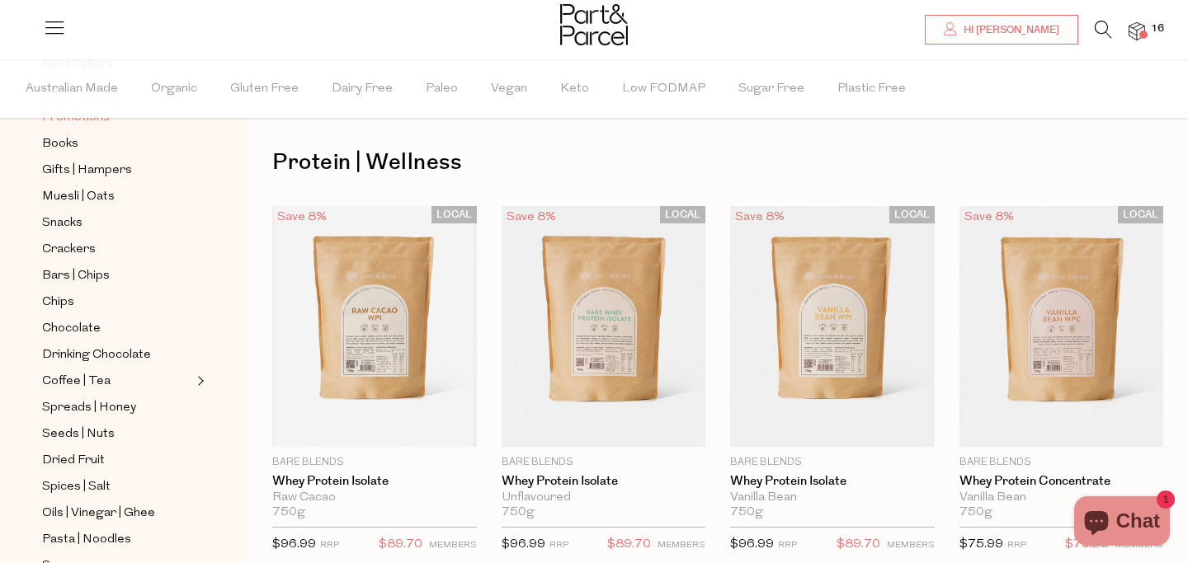
scroll to position [246, 0]
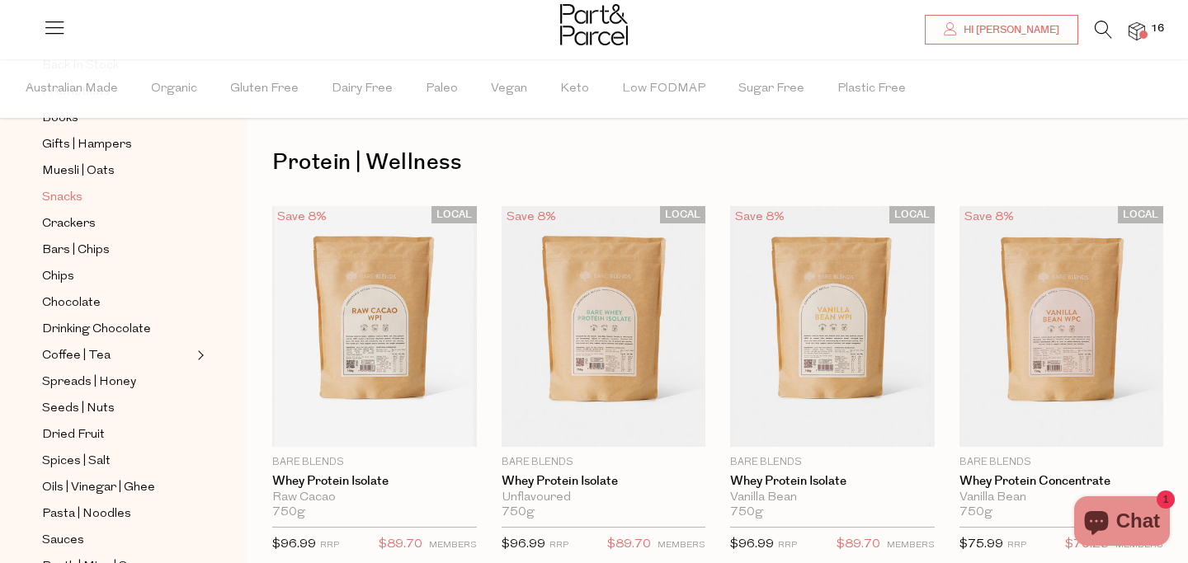
click at [71, 206] on span "Snacks" at bounding box center [62, 198] width 40 height 20
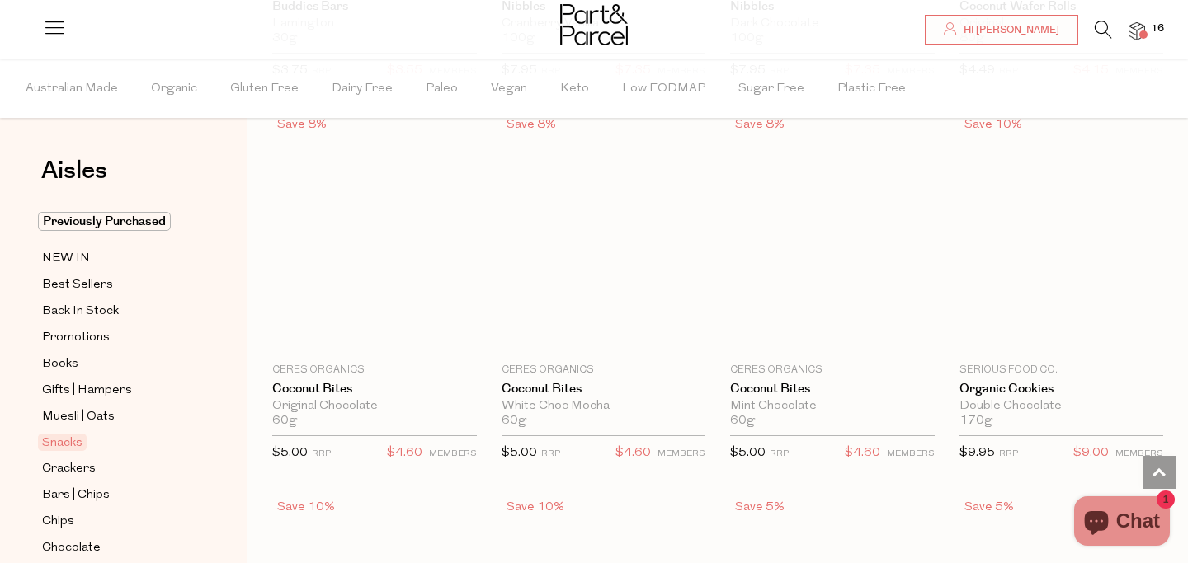
scroll to position [2812, 0]
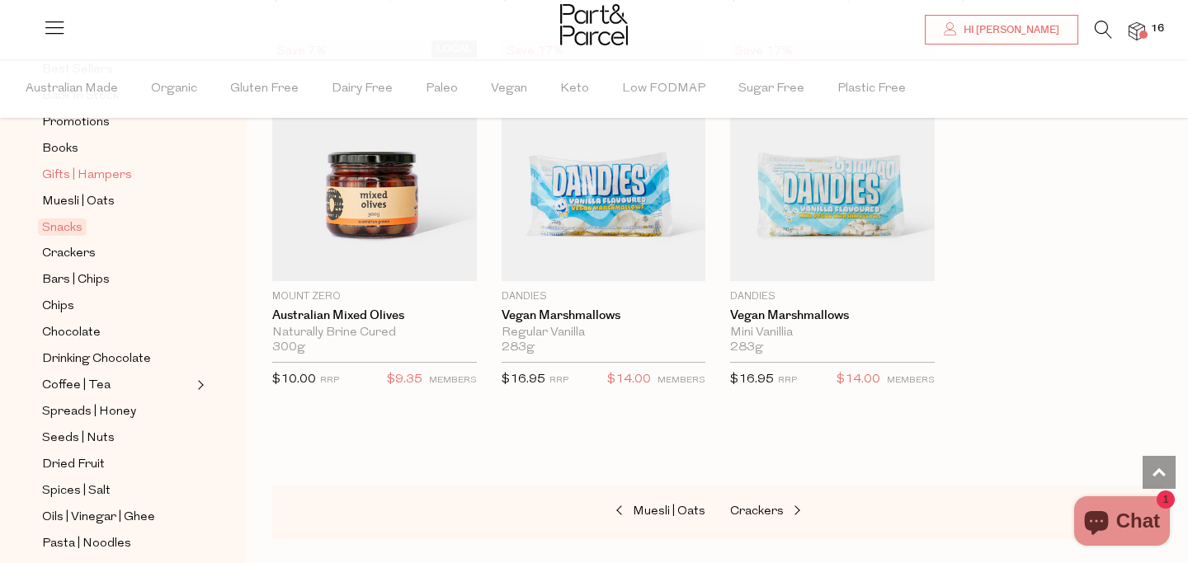
scroll to position [236, 0]
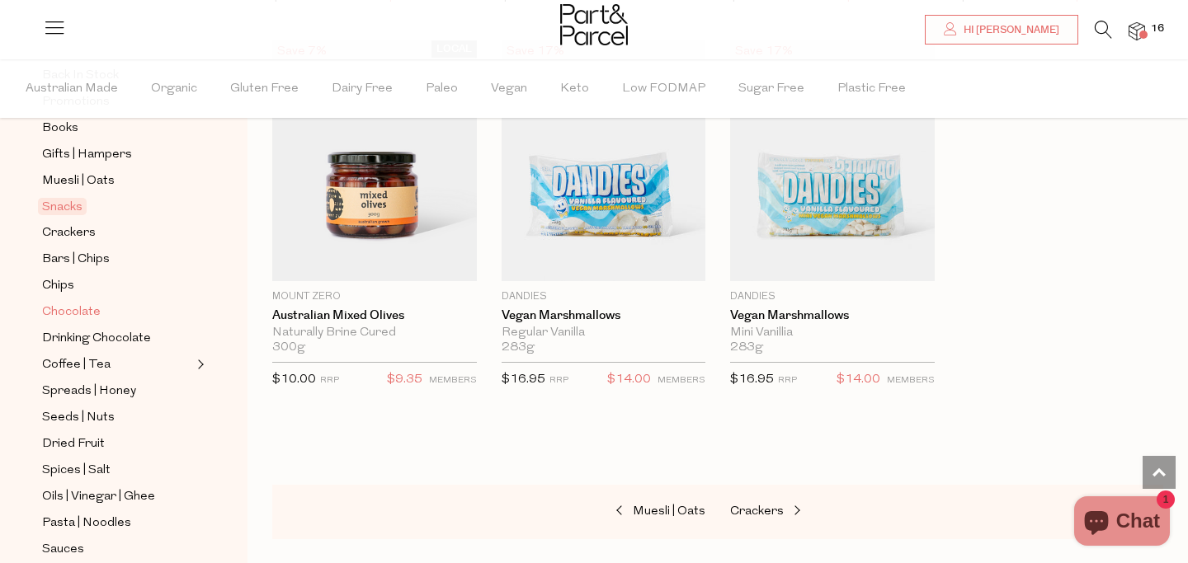
click at [72, 313] on span "Chocolate" at bounding box center [71, 313] width 59 height 20
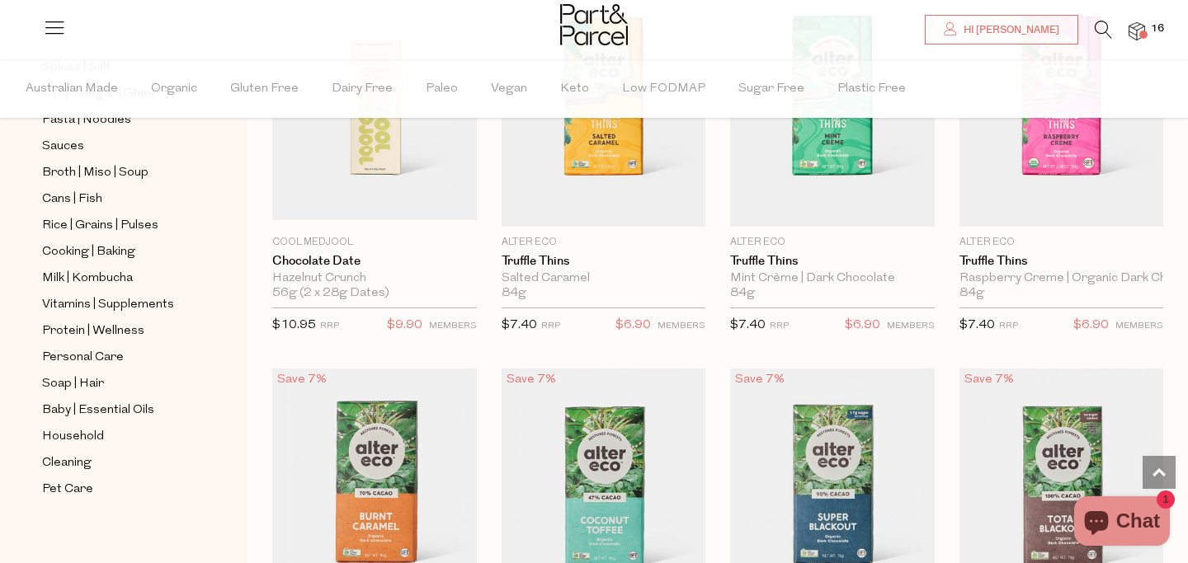
scroll to position [637, 0]
click at [100, 264] on span "Cooking | Baking" at bounding box center [88, 255] width 93 height 20
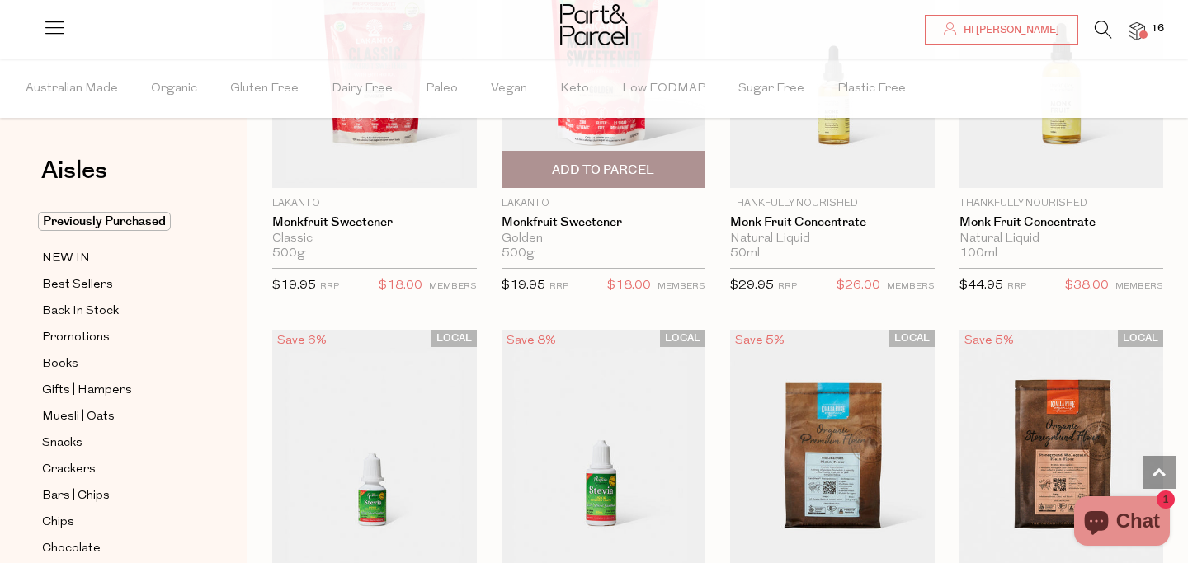
scroll to position [4258, 0]
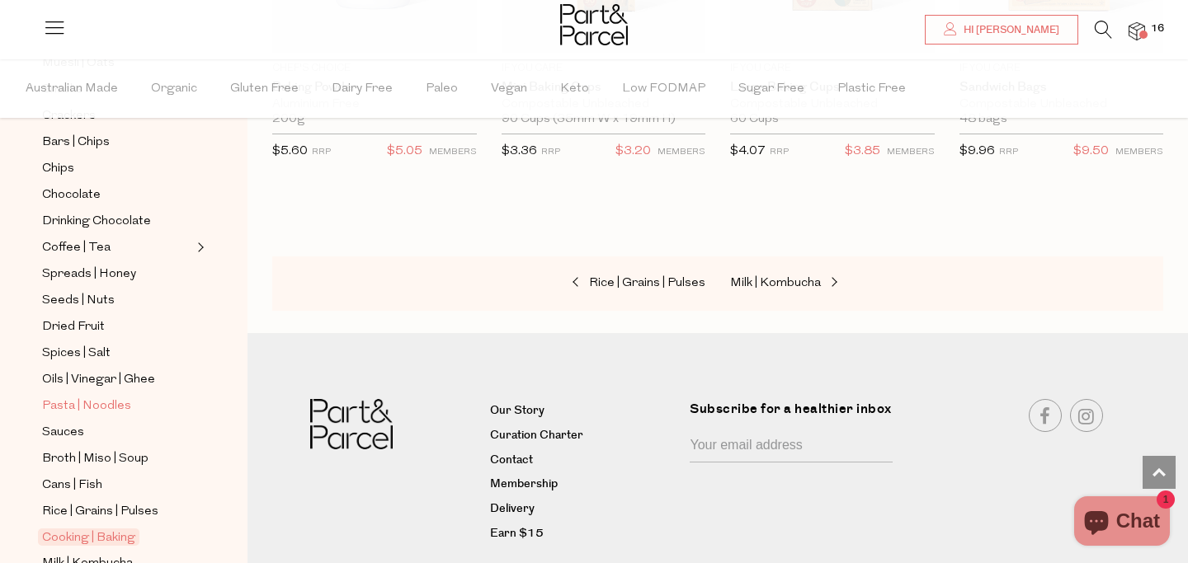
scroll to position [355, 0]
click at [94, 402] on span "Pasta | Noodles" at bounding box center [86, 406] width 89 height 20
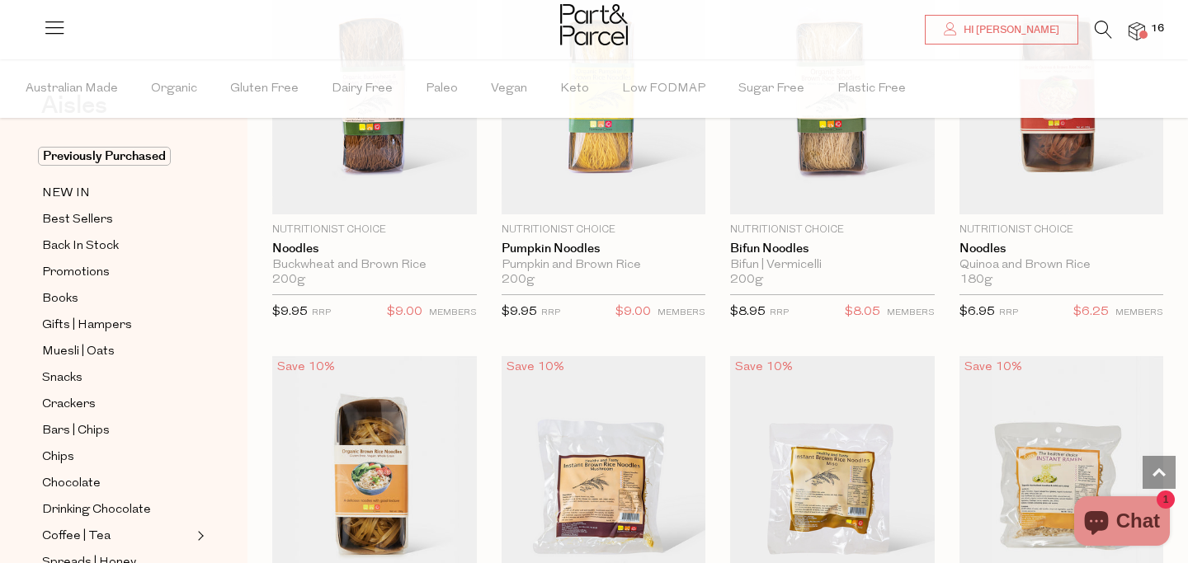
scroll to position [67, 0]
click at [91, 343] on span "Muesli | Oats" at bounding box center [78, 351] width 73 height 20
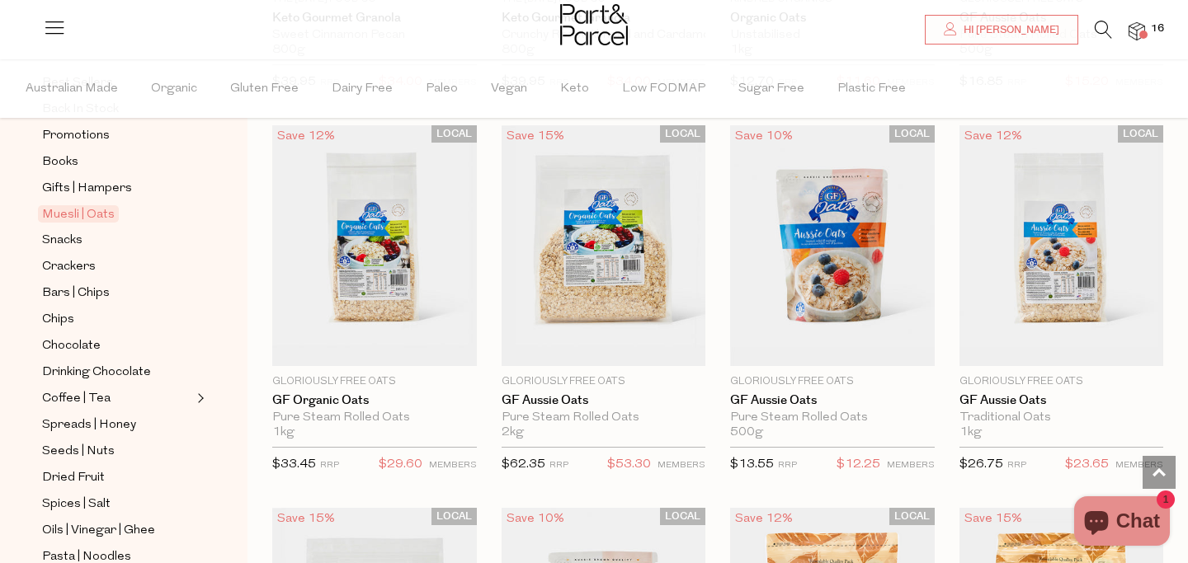
scroll to position [205, 0]
click at [97, 400] on span "Coffee | Tea" at bounding box center [76, 397] width 68 height 20
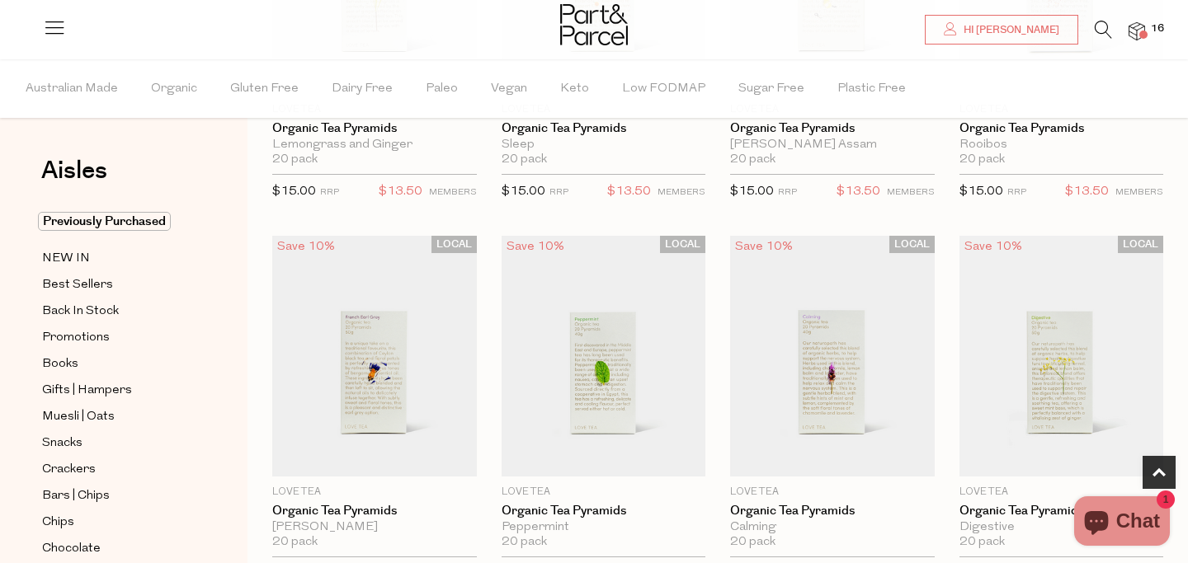
scroll to position [747, 0]
click at [1104, 29] on icon at bounding box center [1103, 30] width 17 height 18
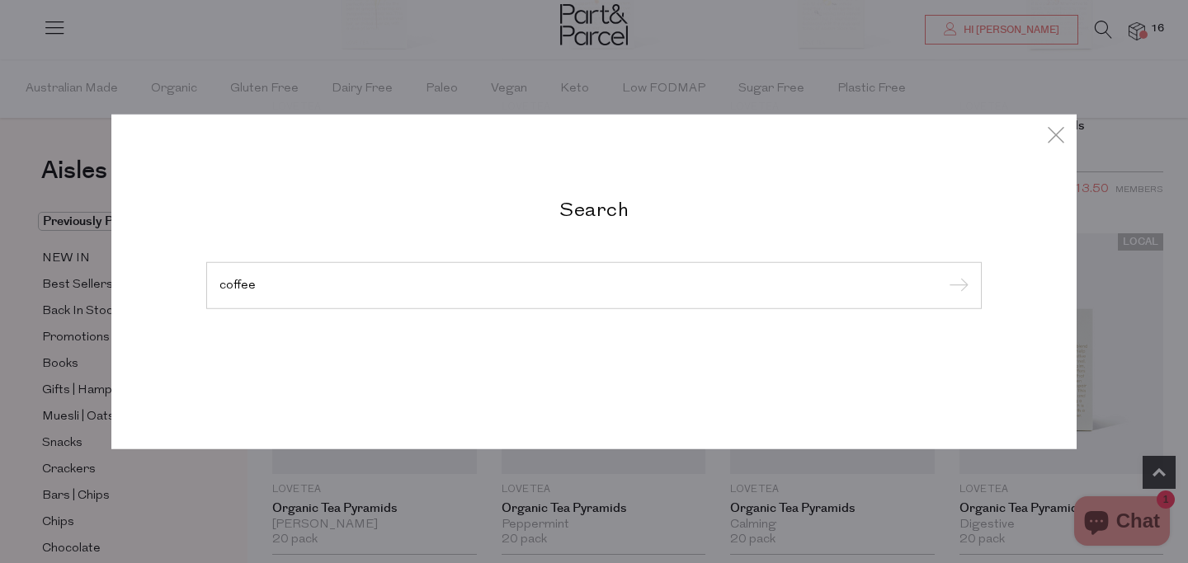
type input "coffee"
click at [944, 274] on input "submit" at bounding box center [956, 286] width 25 height 25
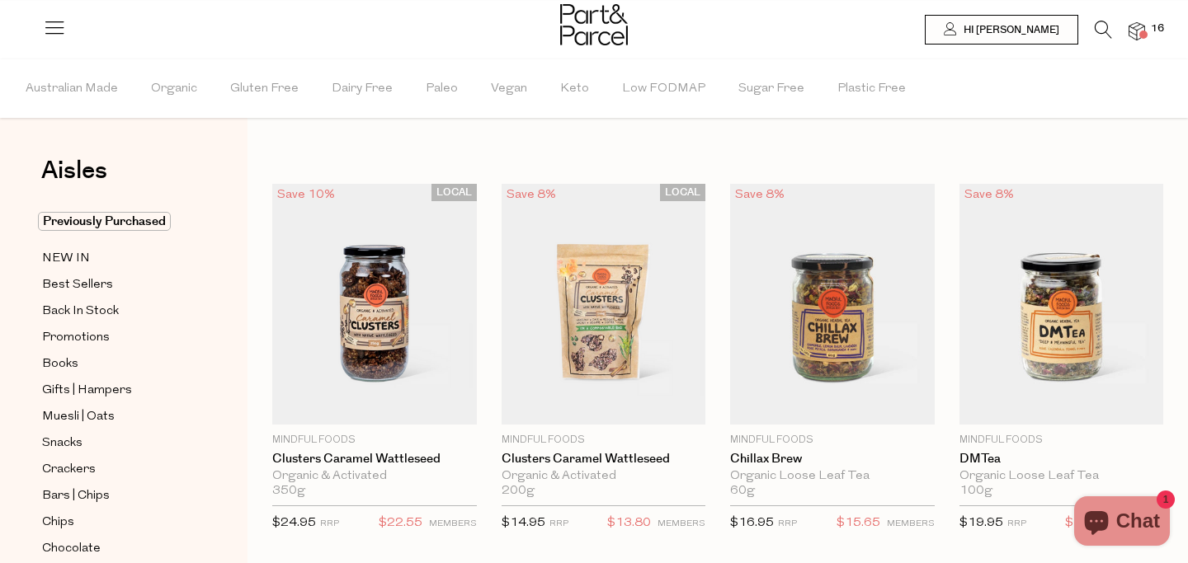
click at [855, 186] on img at bounding box center [832, 304] width 205 height 241
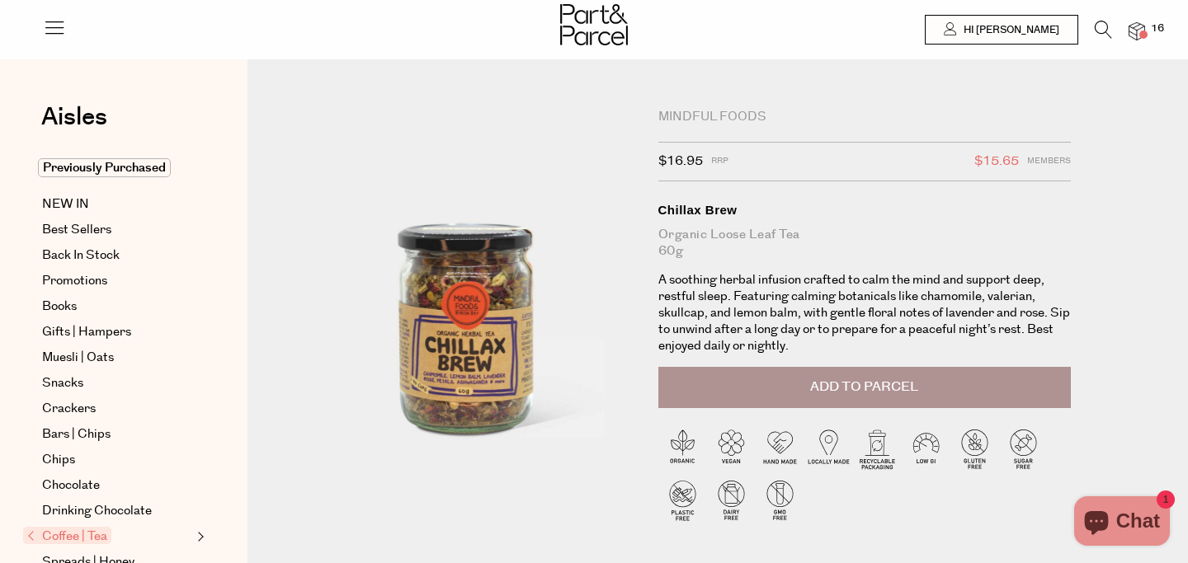
click at [1106, 26] on icon at bounding box center [1103, 30] width 17 height 18
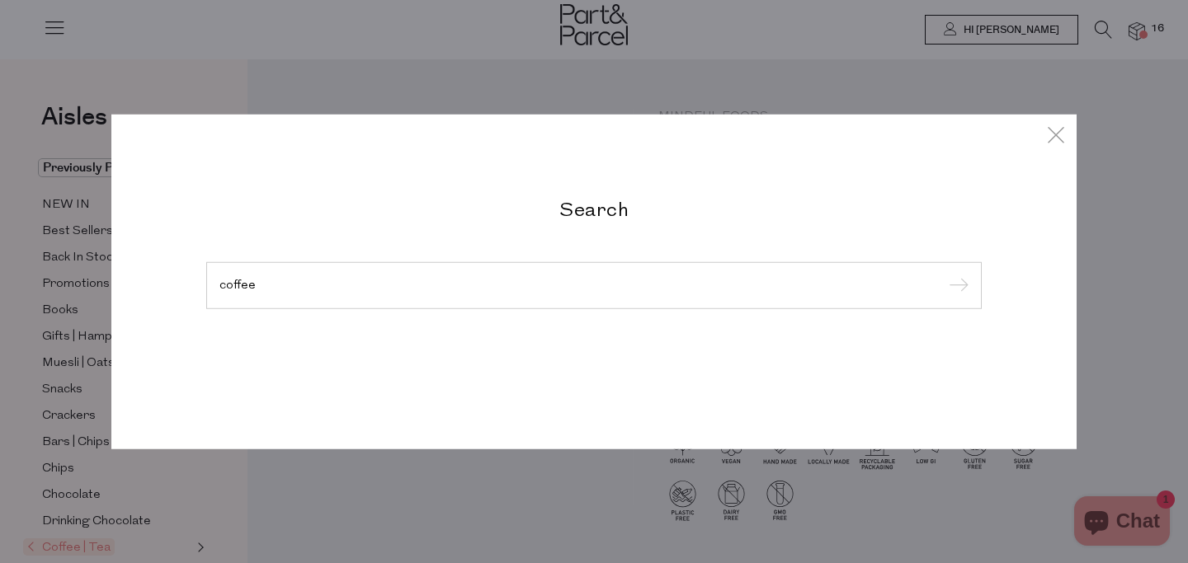
type input "coffee"
click at [944, 274] on input "submit" at bounding box center [956, 286] width 25 height 25
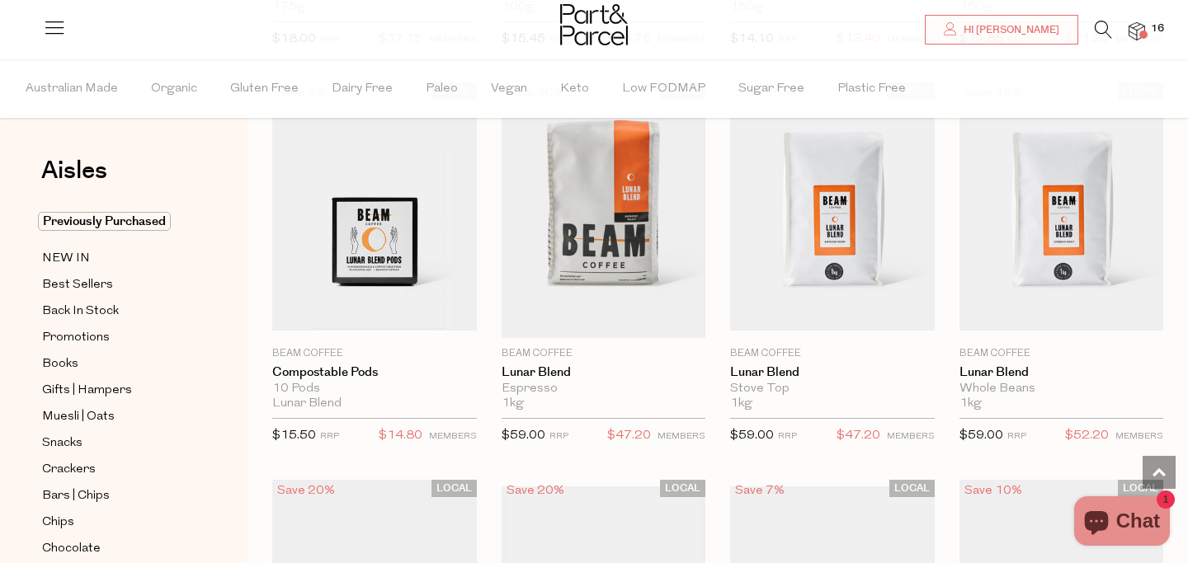
scroll to position [2475, 0]
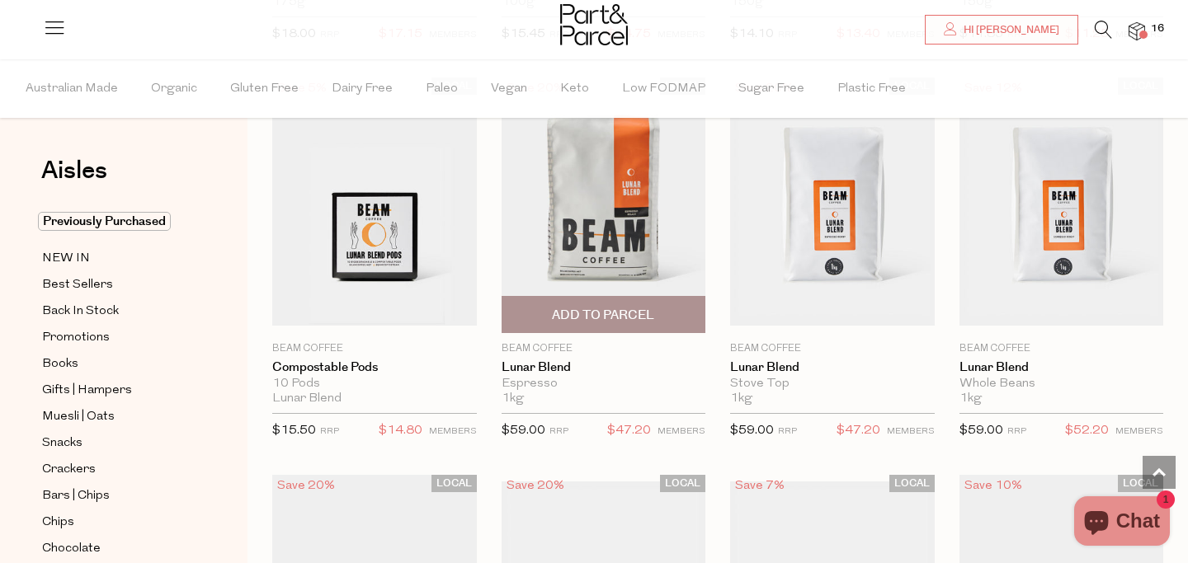
click at [573, 222] on img at bounding box center [604, 205] width 205 height 255
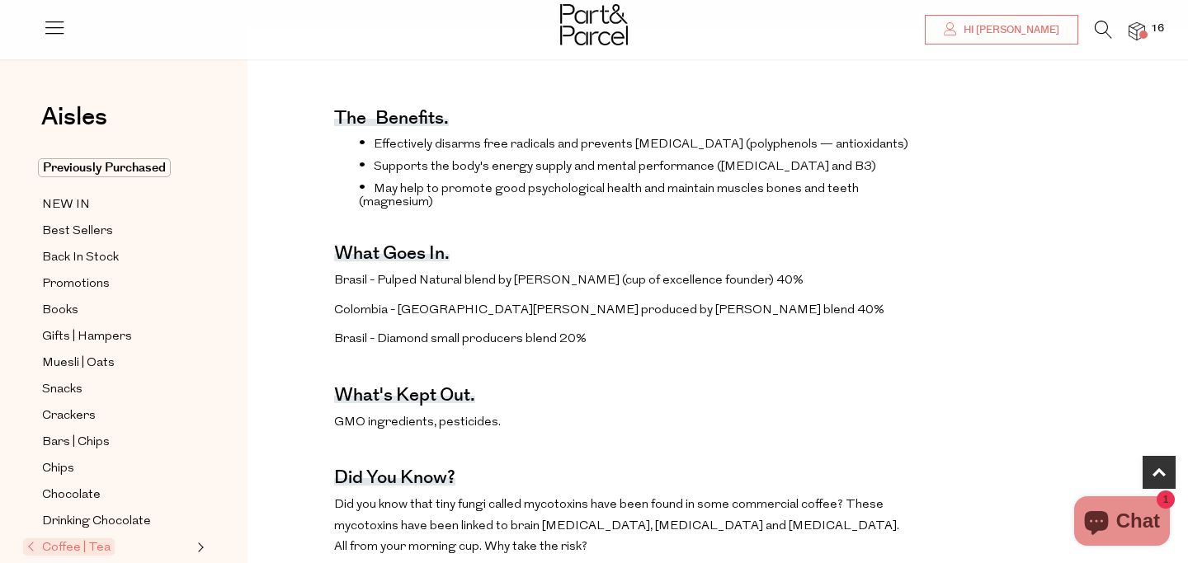
scroll to position [884, 0]
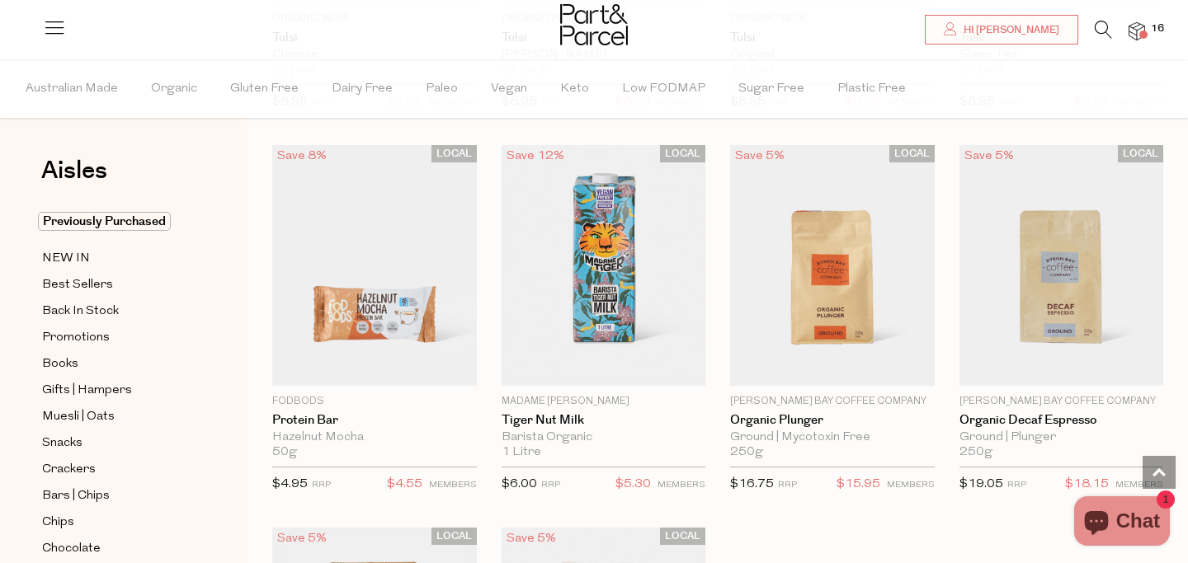
scroll to position [4354, 0]
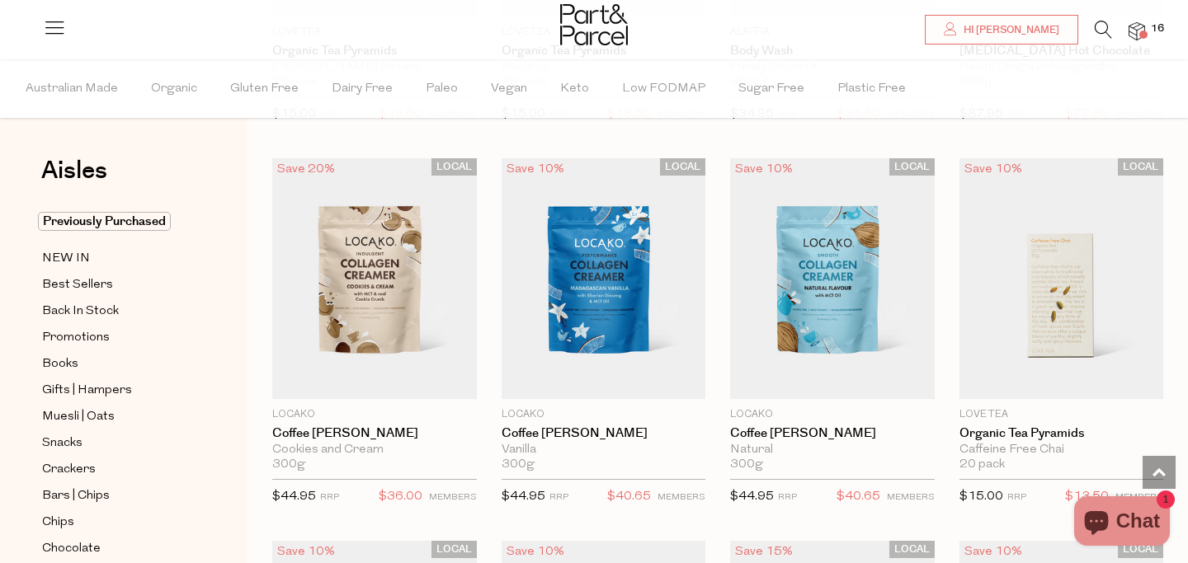
scroll to position [7814, 0]
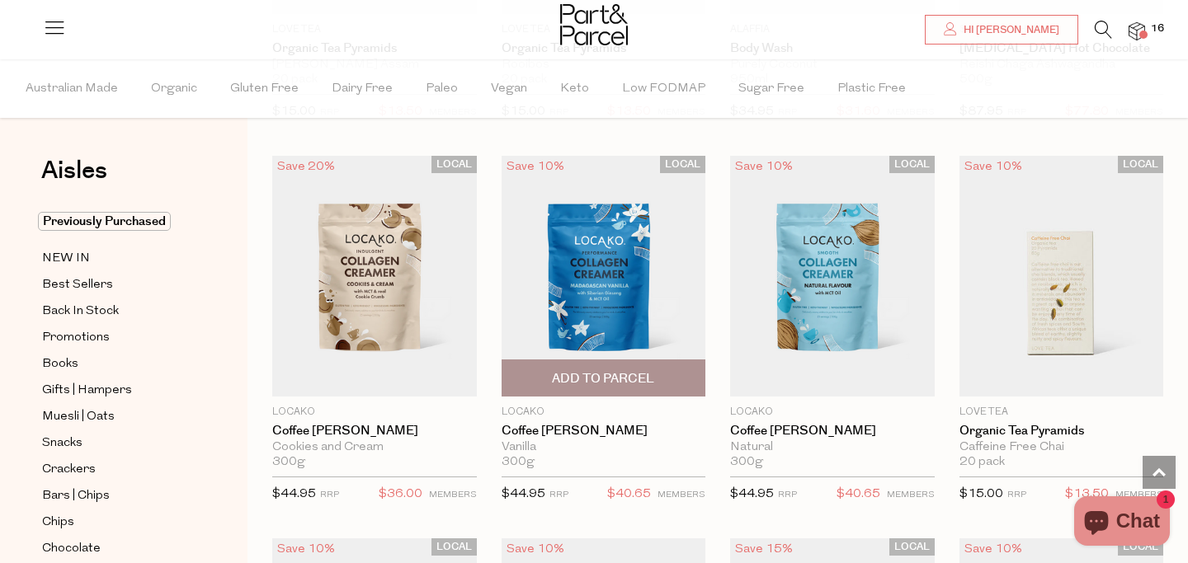
click at [593, 307] on img at bounding box center [604, 276] width 205 height 241
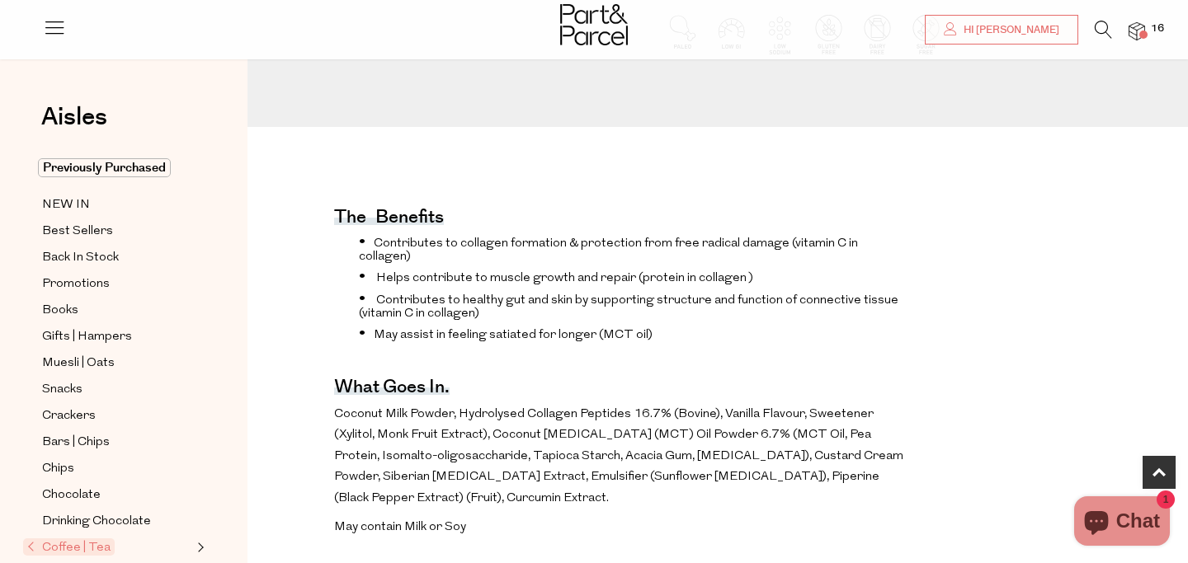
scroll to position [474, 0]
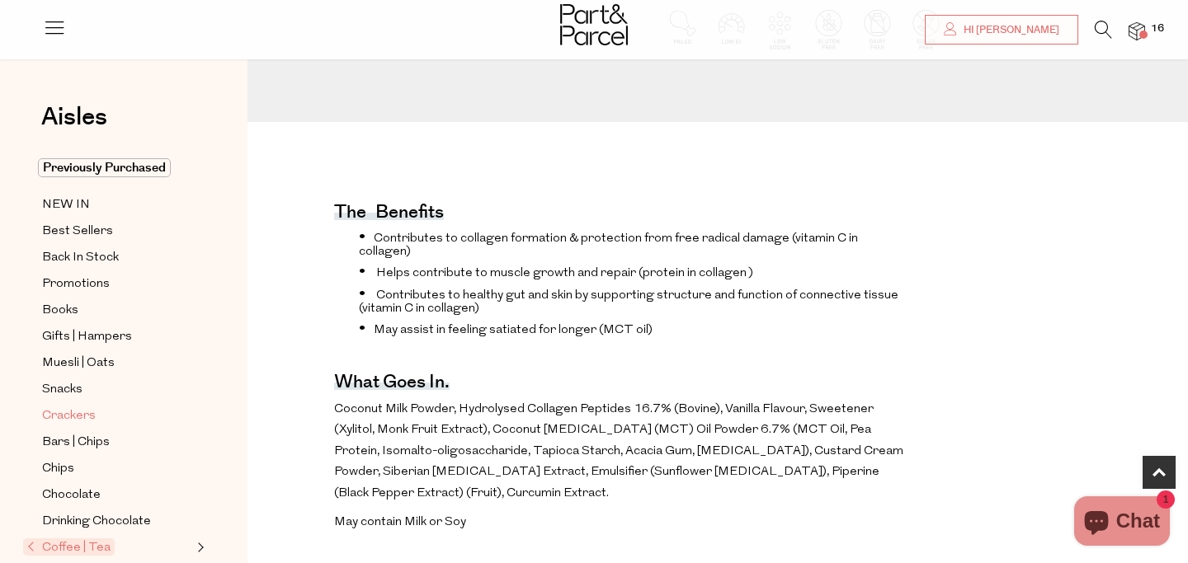
click at [70, 414] on span "Crackers" at bounding box center [69, 417] width 54 height 20
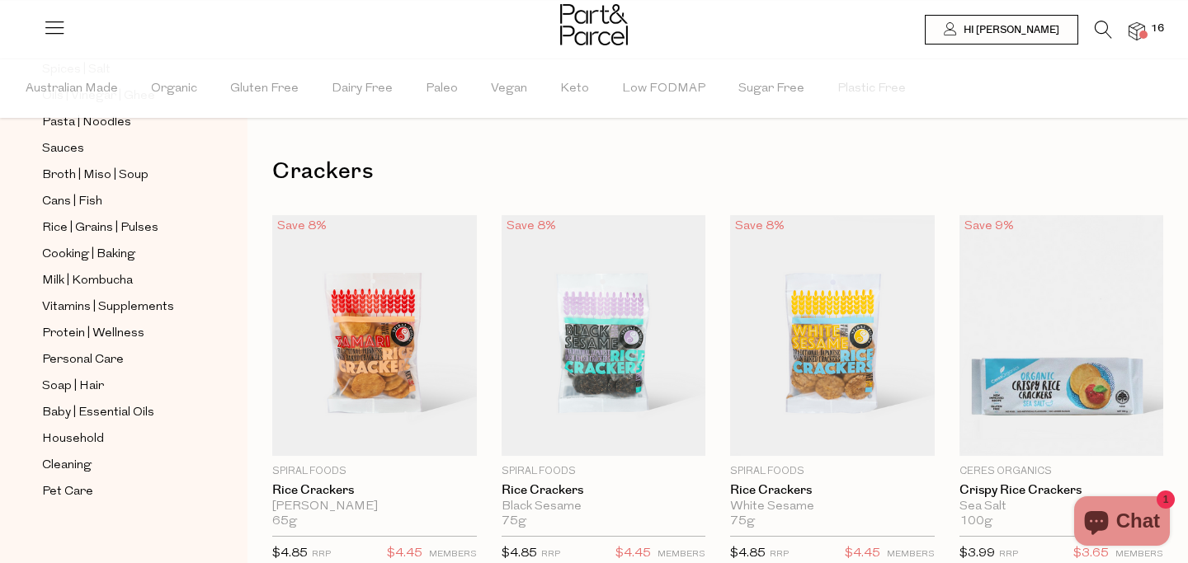
scroll to position [641, 0]
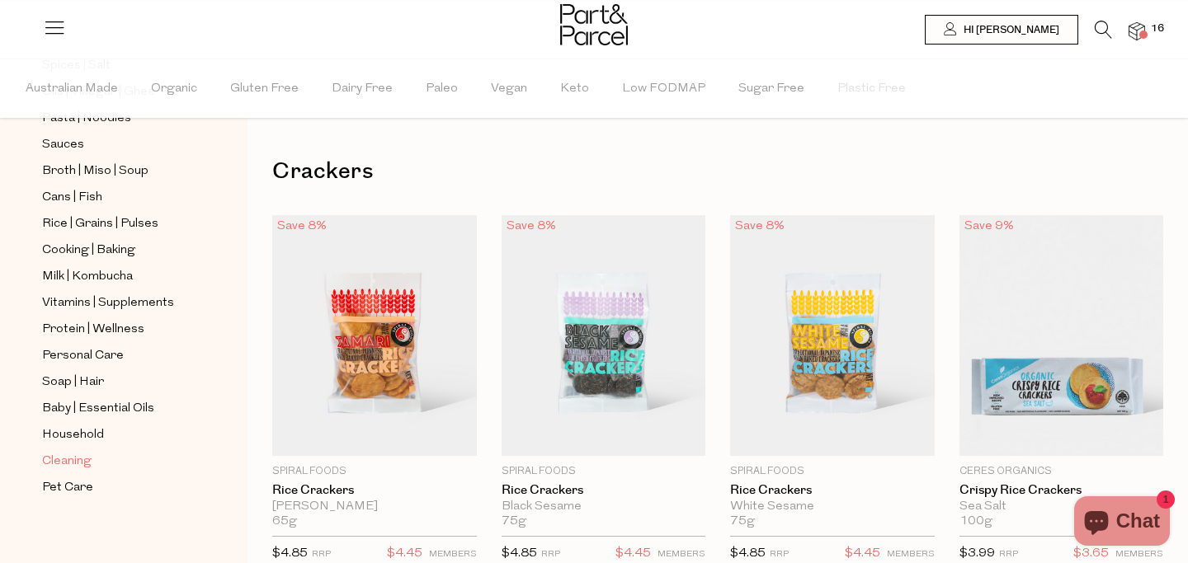
click at [74, 464] on span "Cleaning" at bounding box center [67, 462] width 50 height 20
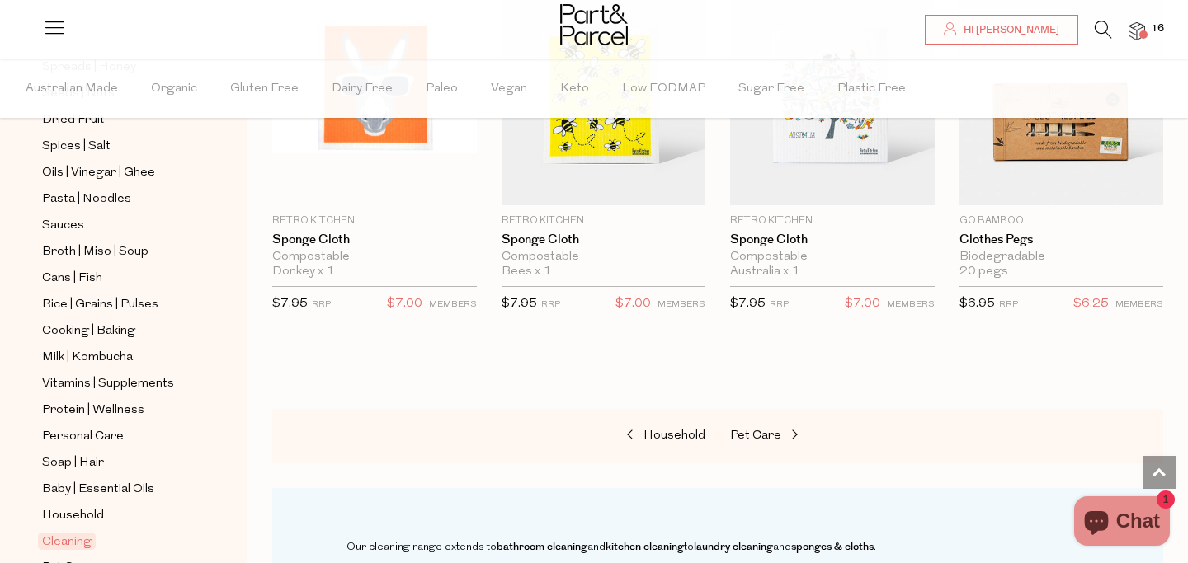
scroll to position [619, 0]
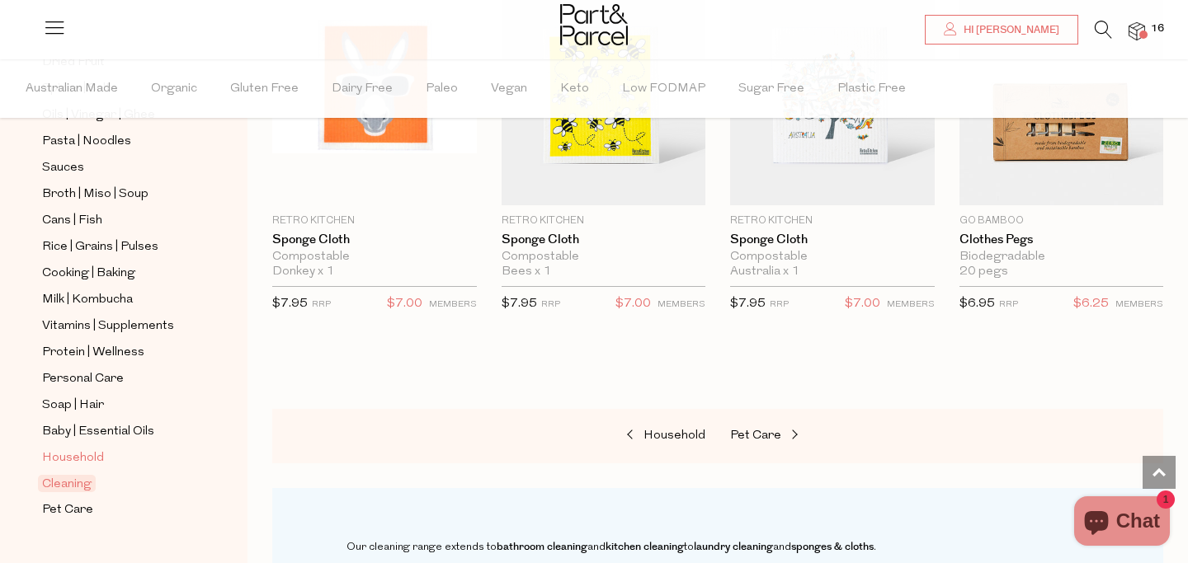
click at [81, 462] on span "Household" at bounding box center [73, 459] width 62 height 20
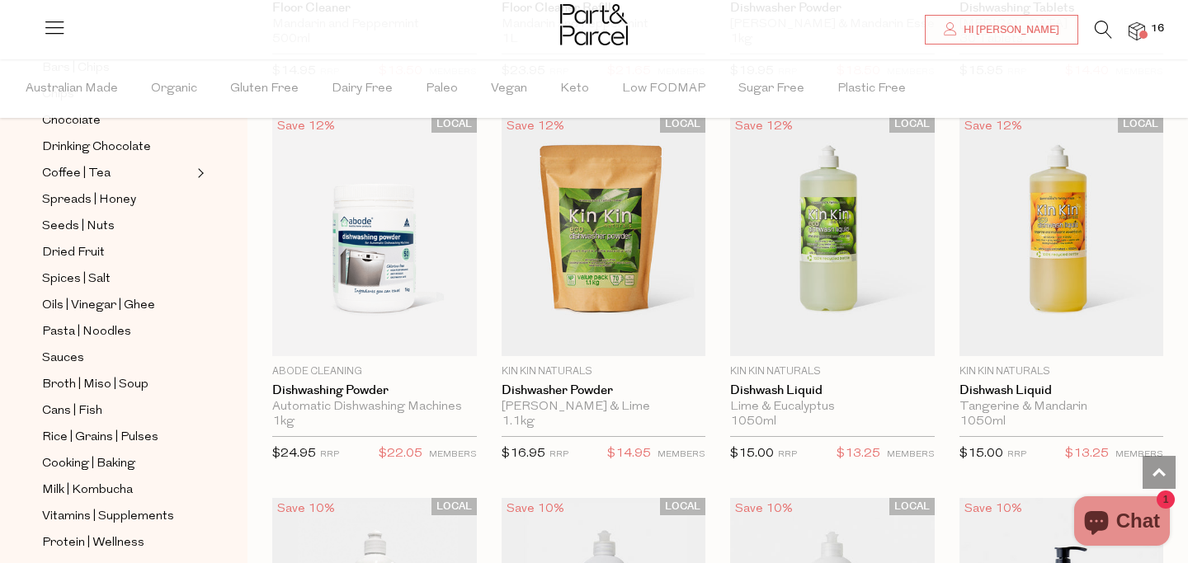
scroll to position [2796, 0]
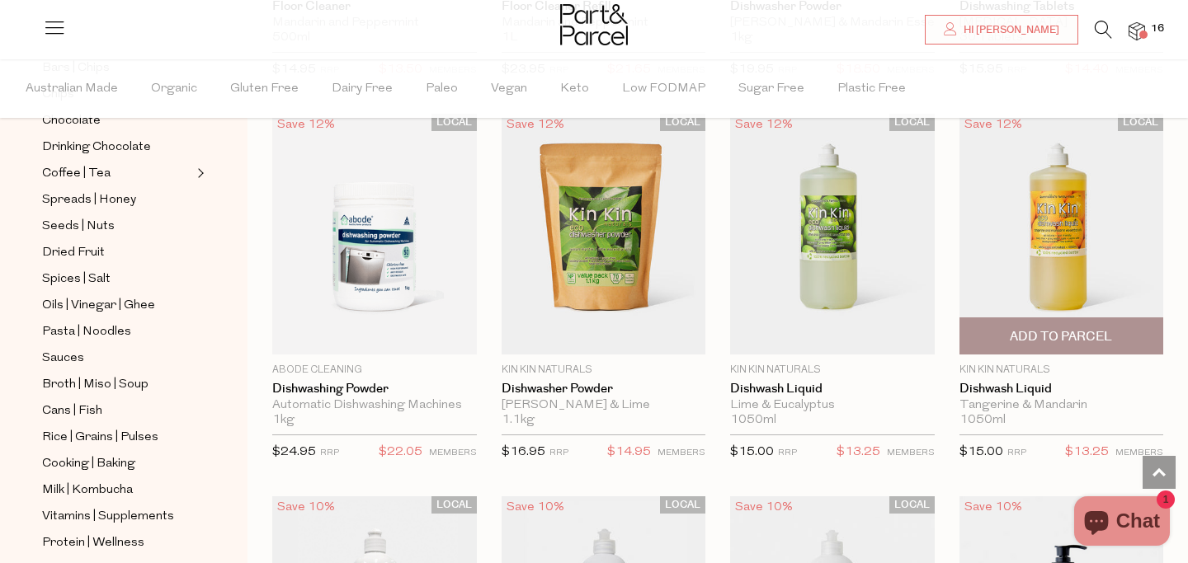
click at [1024, 335] on span "Add To Parcel" at bounding box center [1061, 336] width 102 height 17
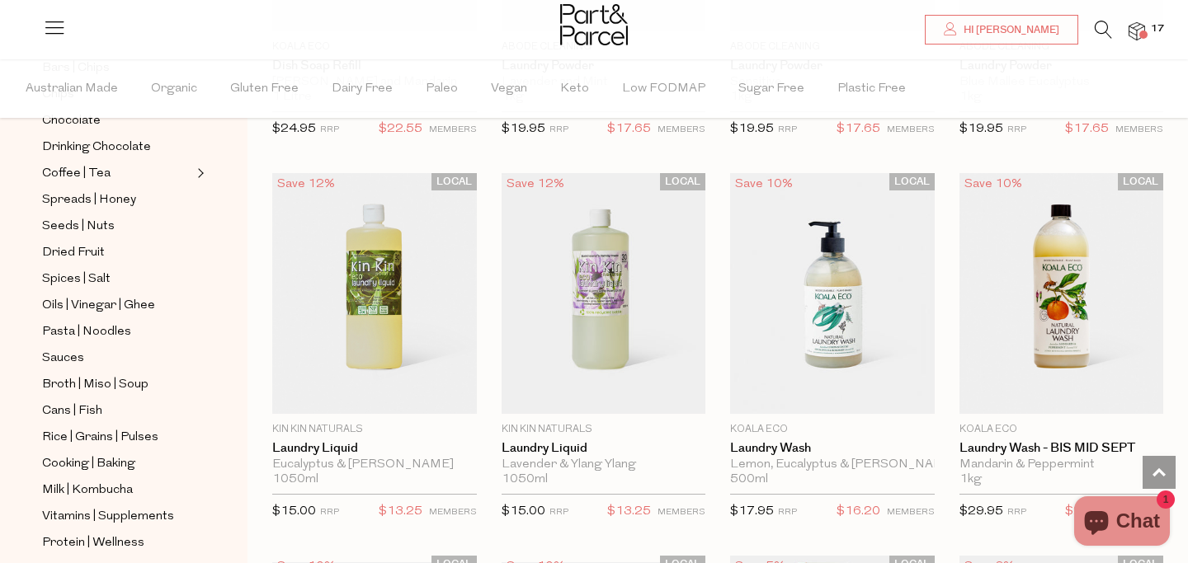
scroll to position [3887, 0]
